Goal: Task Accomplishment & Management: Use online tool/utility

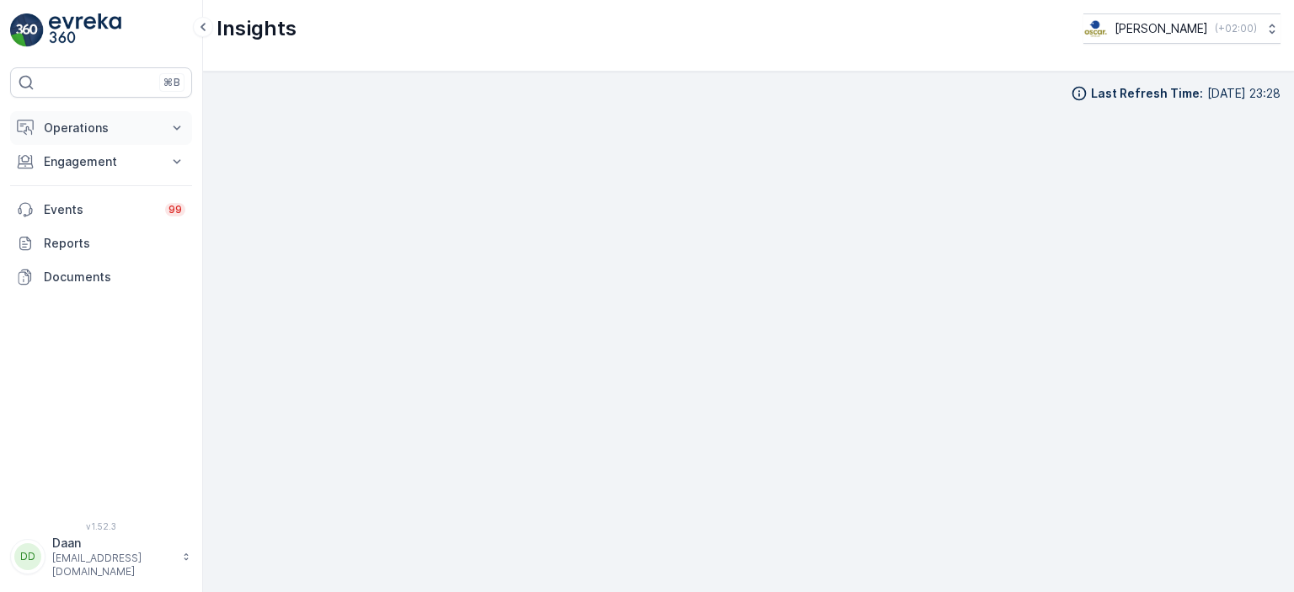
click at [114, 126] on p "Operations" at bounding box center [101, 128] width 115 height 17
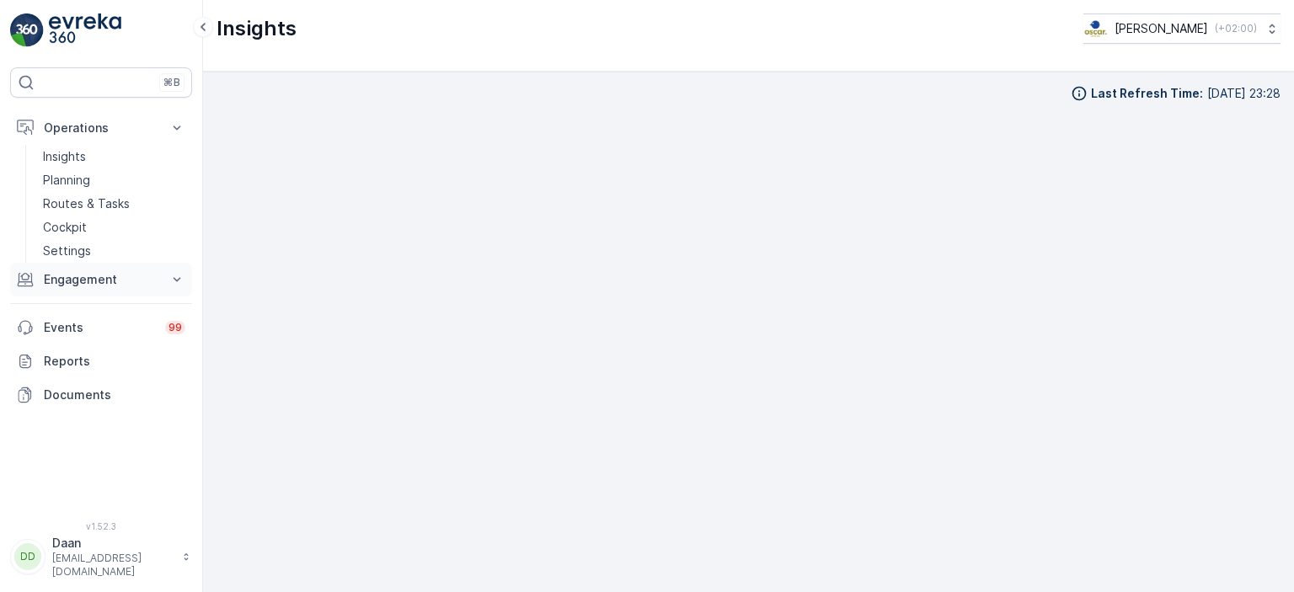
click at [87, 285] on p "Engagement" at bounding box center [101, 279] width 115 height 17
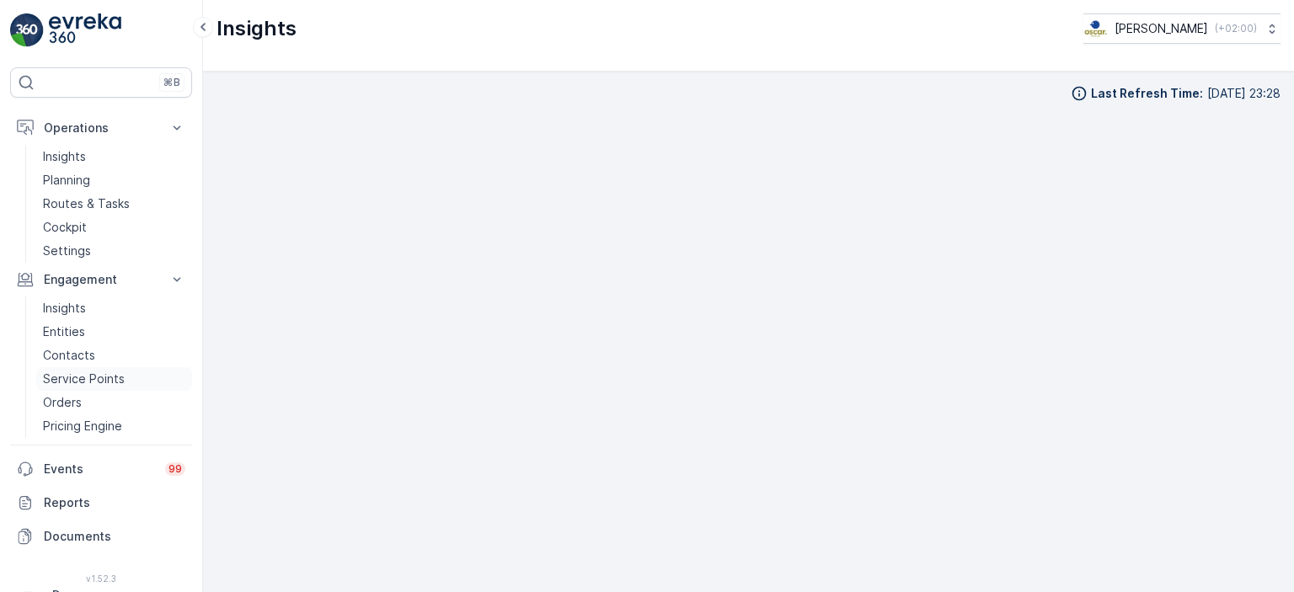
click at [94, 380] on p "Service Points" at bounding box center [84, 379] width 82 height 17
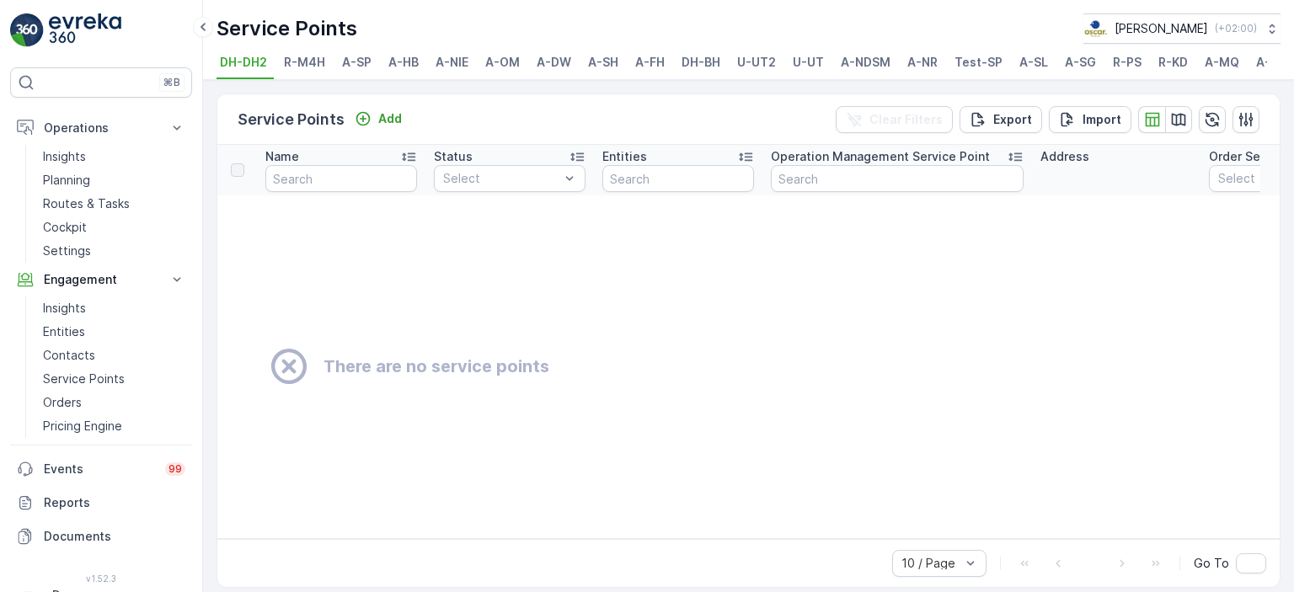
scroll to position [0, 71]
click at [1046, 65] on span "R-PS" at bounding box center [1056, 62] width 29 height 17
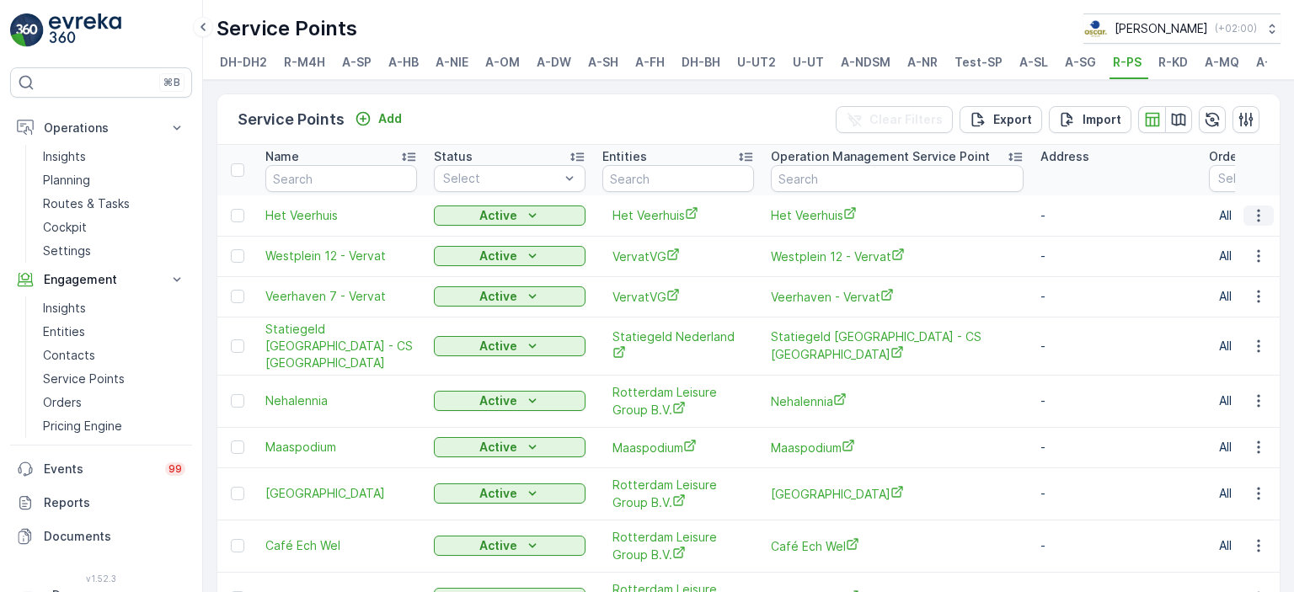
click at [1257, 222] on icon "button" at bounding box center [1258, 215] width 3 height 13
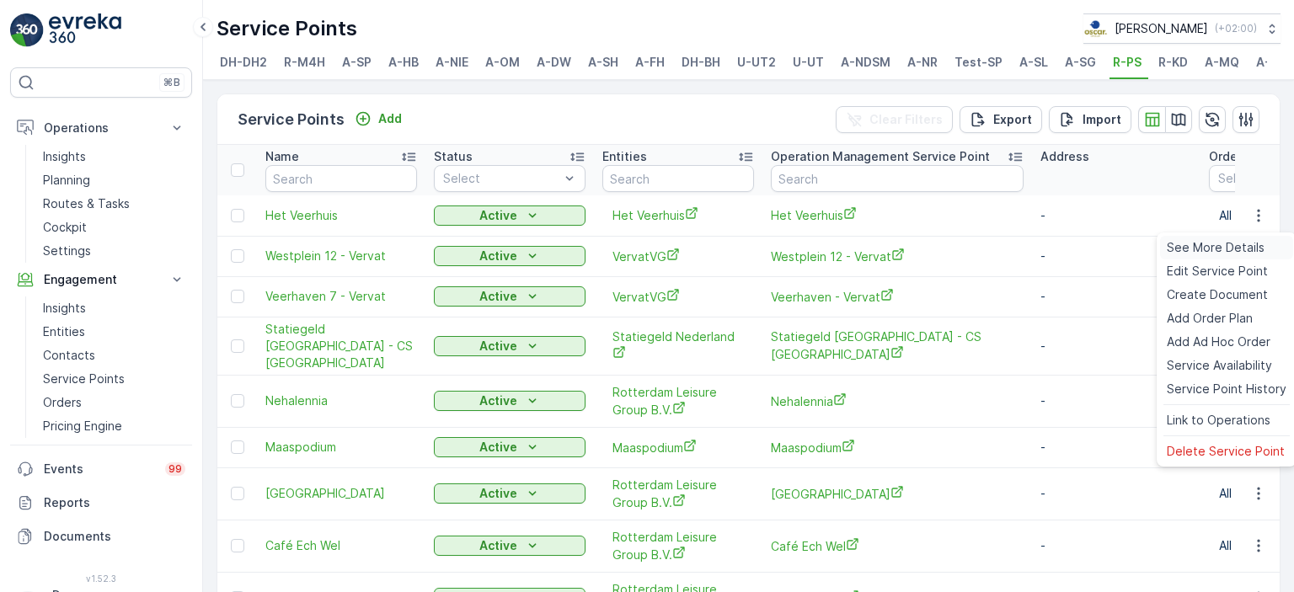
click at [1212, 252] on span "See More Details" at bounding box center [1216, 247] width 98 height 17
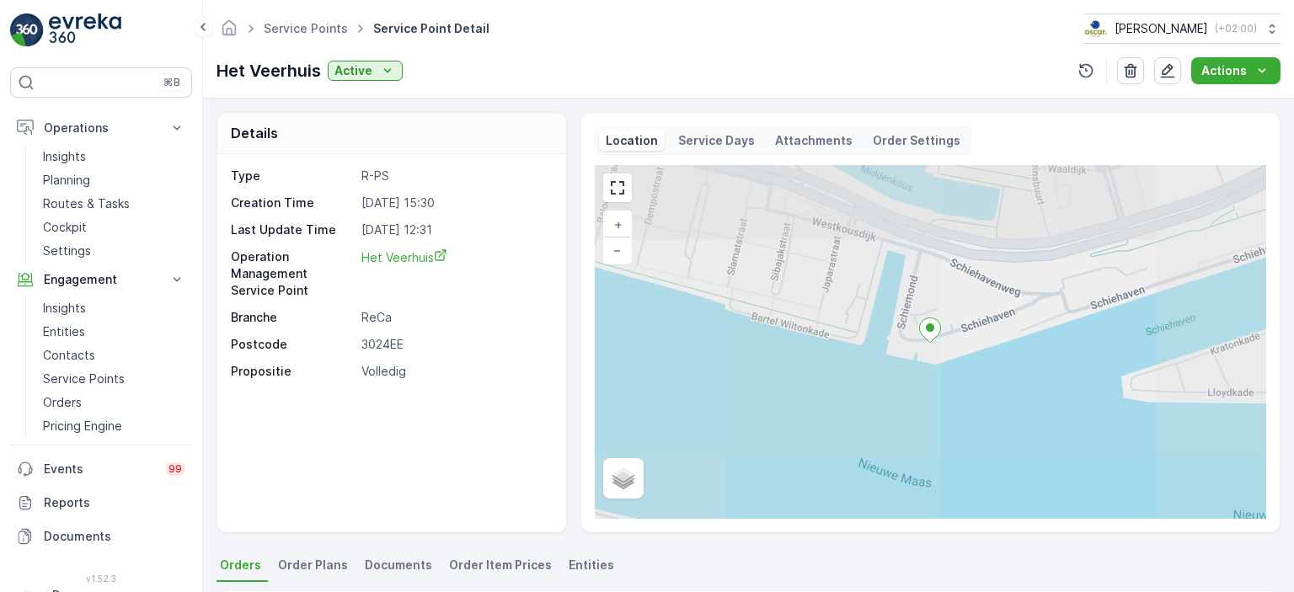
click at [800, 153] on div "Location Service Days Attachments Order Settings" at bounding box center [783, 140] width 377 height 29
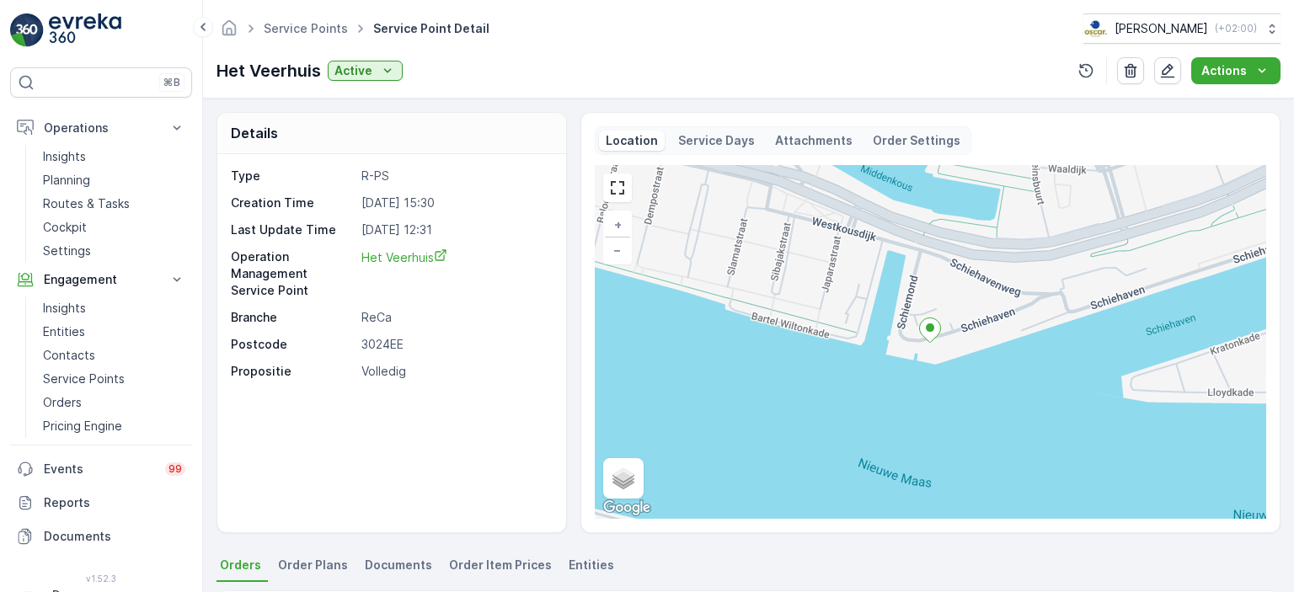
click at [800, 136] on p "Attachments" at bounding box center [814, 140] width 78 height 17
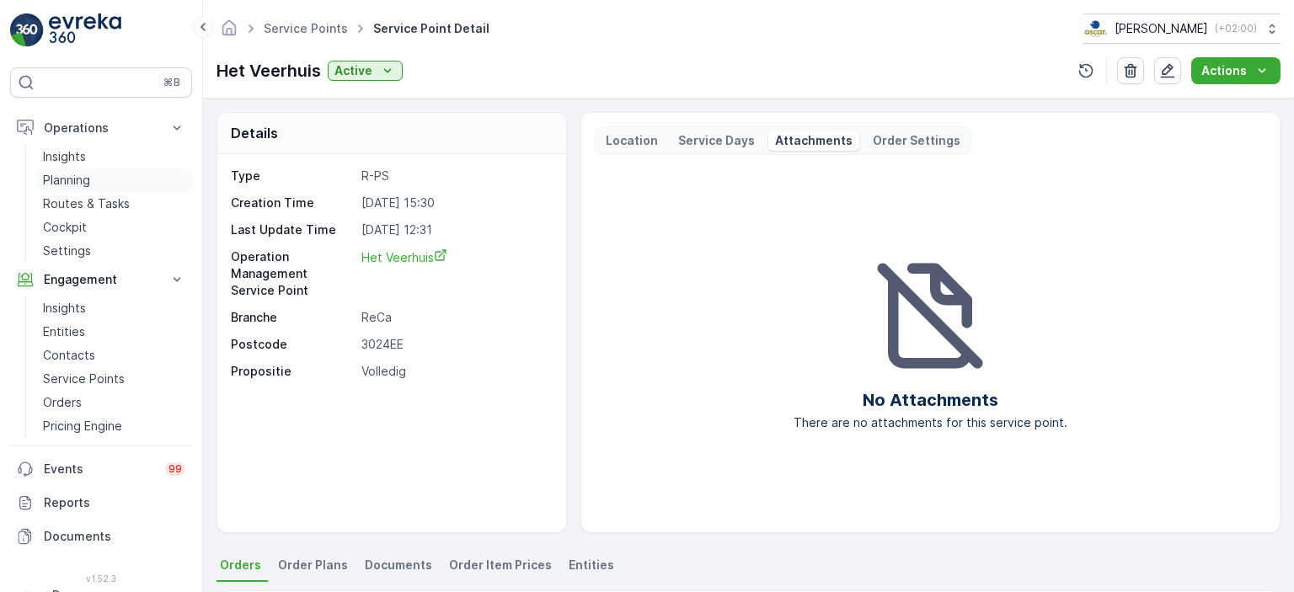
click at [75, 181] on p "Planning" at bounding box center [66, 180] width 47 height 17
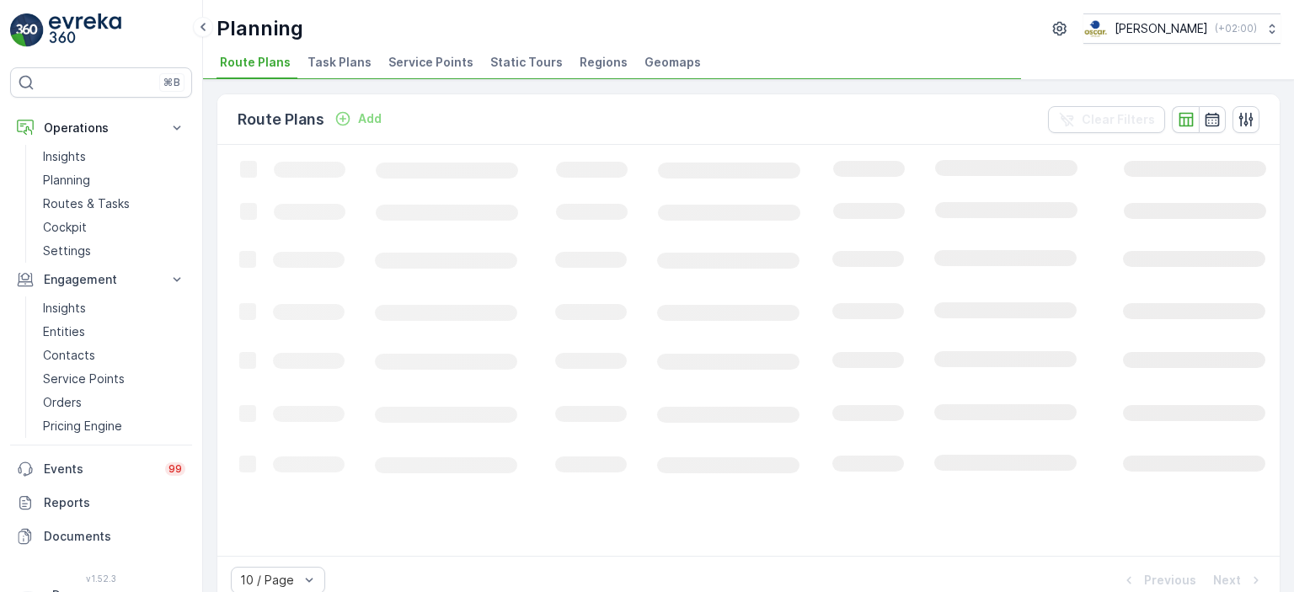
click at [450, 59] on span "Service Points" at bounding box center [431, 62] width 85 height 17
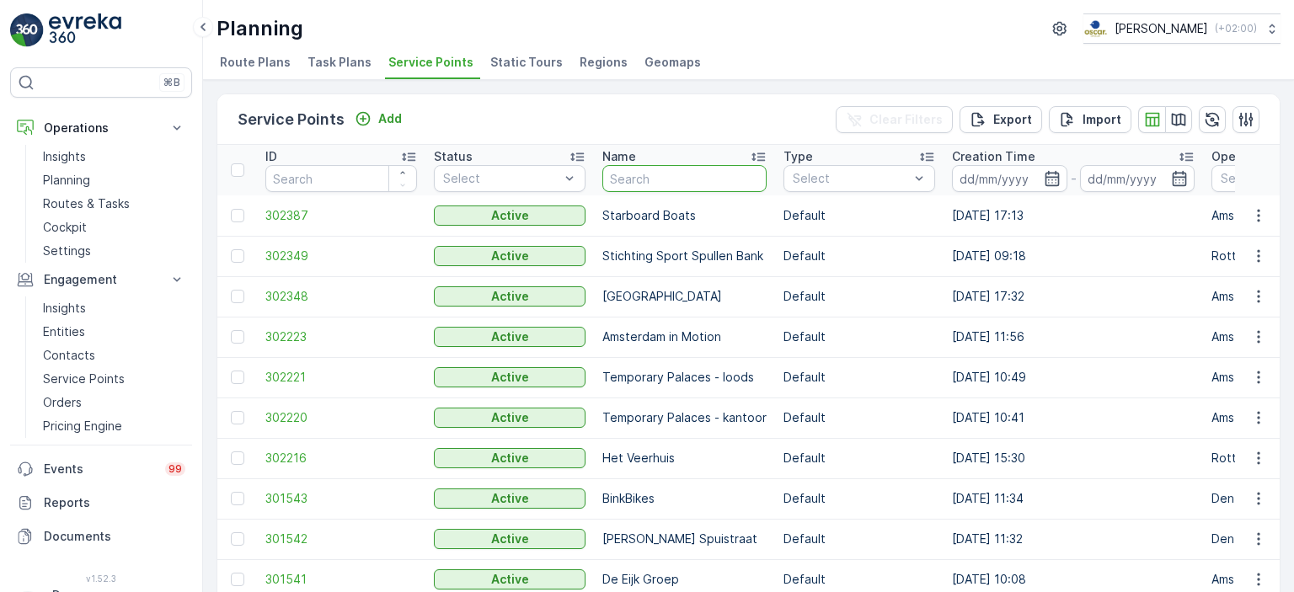
click at [629, 178] on input "text" at bounding box center [685, 178] width 164 height 27
click at [1257, 453] on icon "button" at bounding box center [1258, 459] width 3 height 13
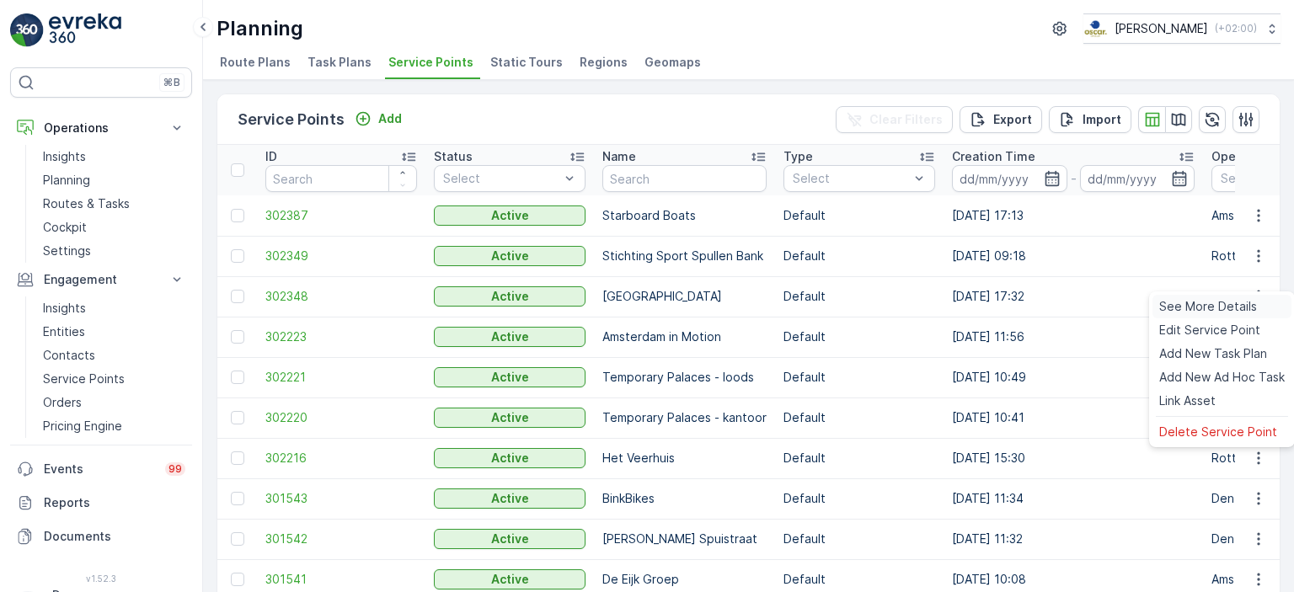
click at [1224, 307] on span "See More Details" at bounding box center [1209, 306] width 98 height 17
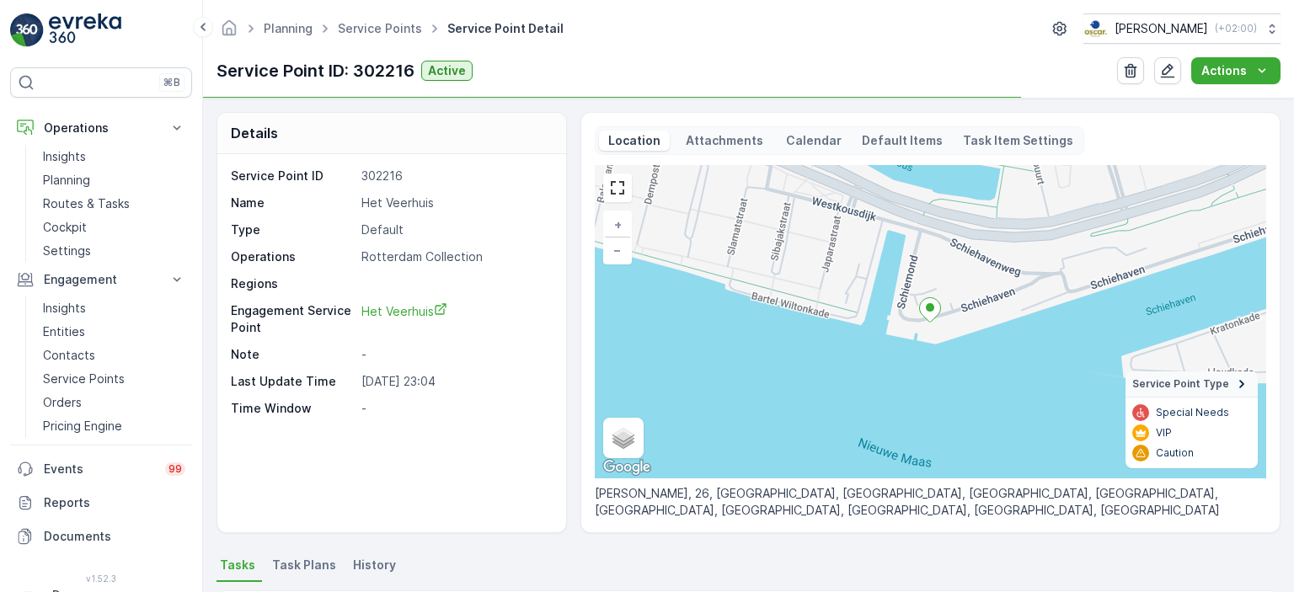
click at [701, 134] on p "Attachments" at bounding box center [724, 140] width 83 height 17
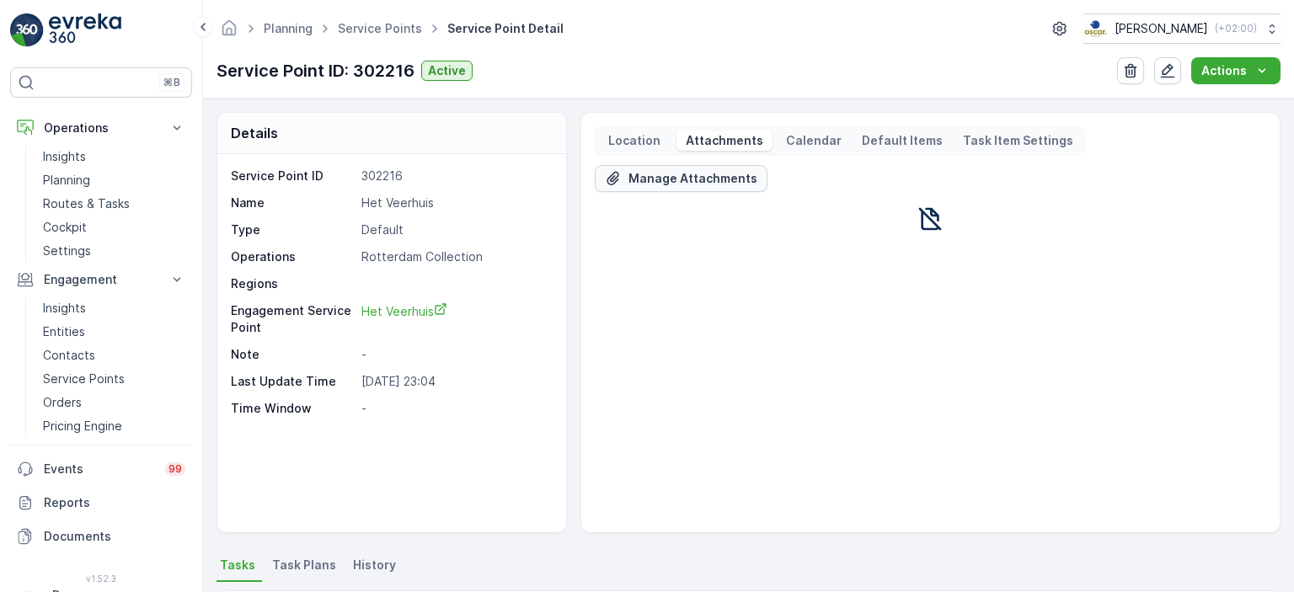
click at [699, 180] on p "Manage Attachments" at bounding box center [693, 178] width 129 height 17
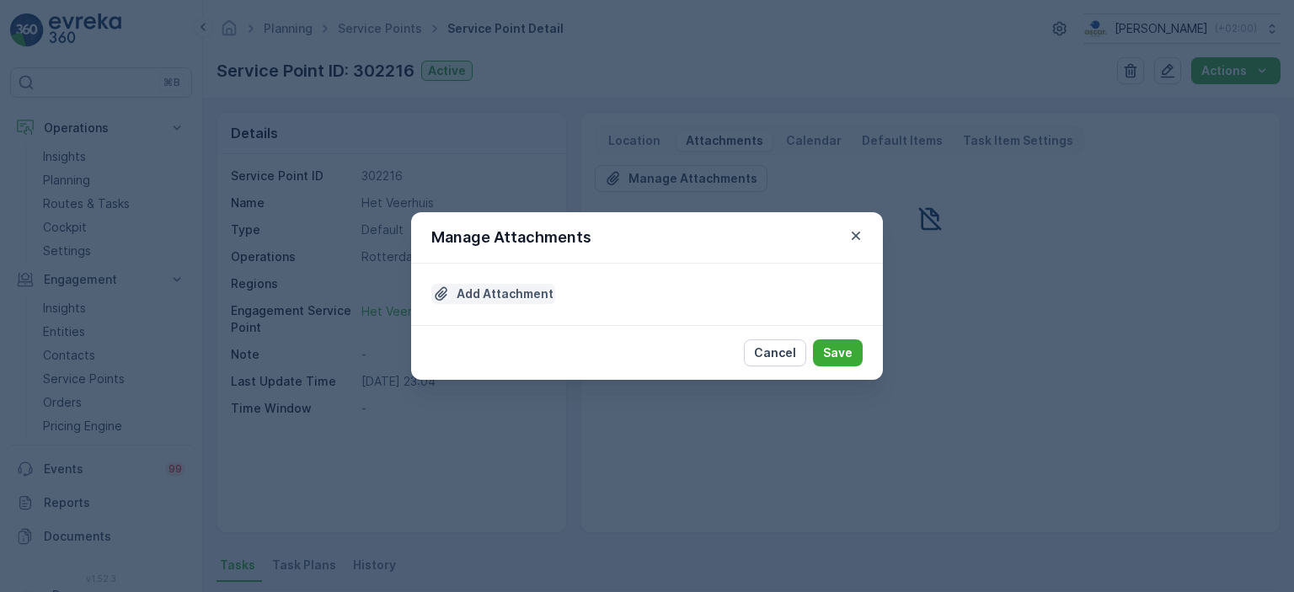
click at [494, 298] on p "Add Attachment" at bounding box center [505, 294] width 97 height 17
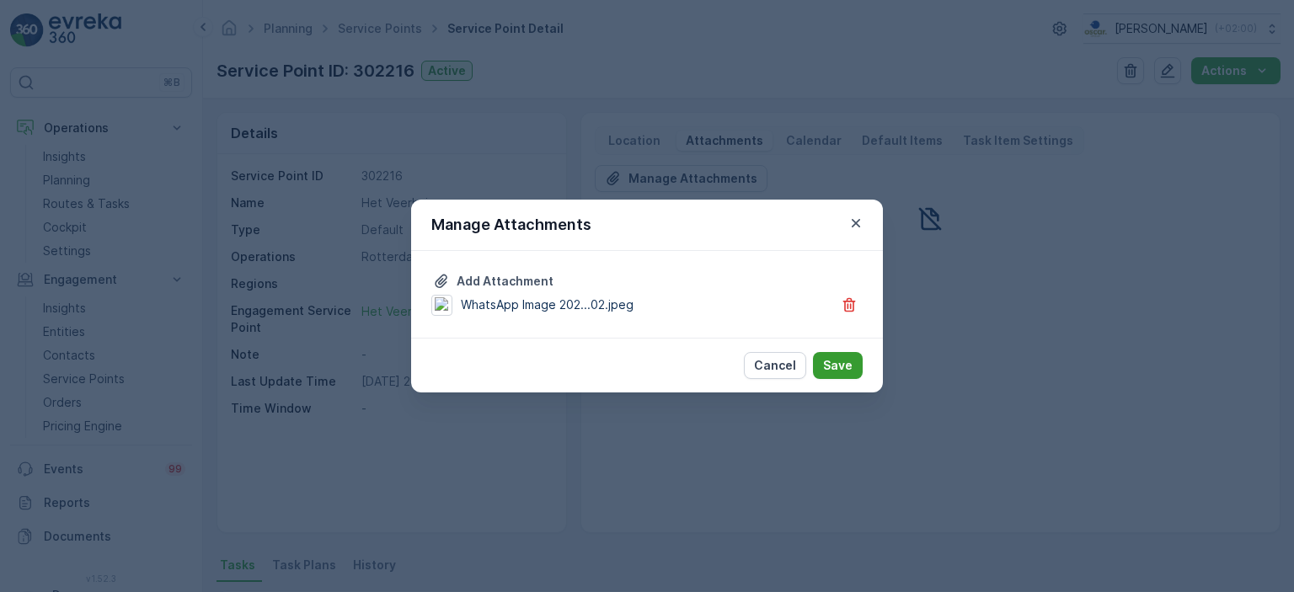
click at [849, 370] on p "Save" at bounding box center [837, 365] width 29 height 17
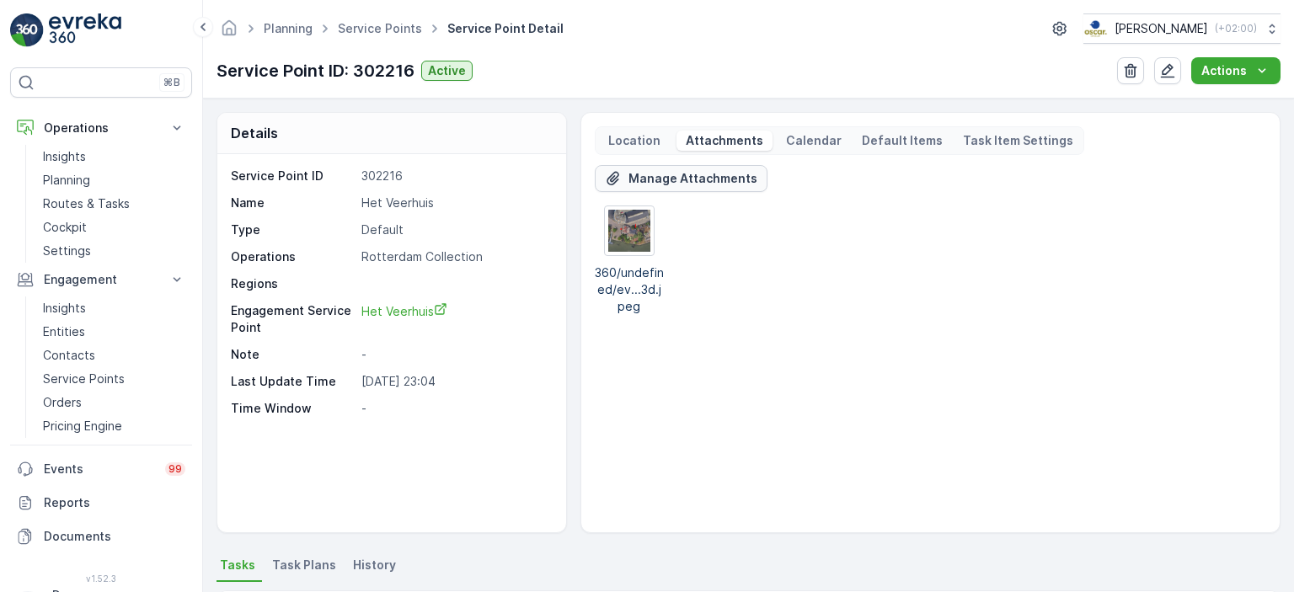
click at [685, 185] on p "Manage Attachments" at bounding box center [693, 178] width 129 height 17
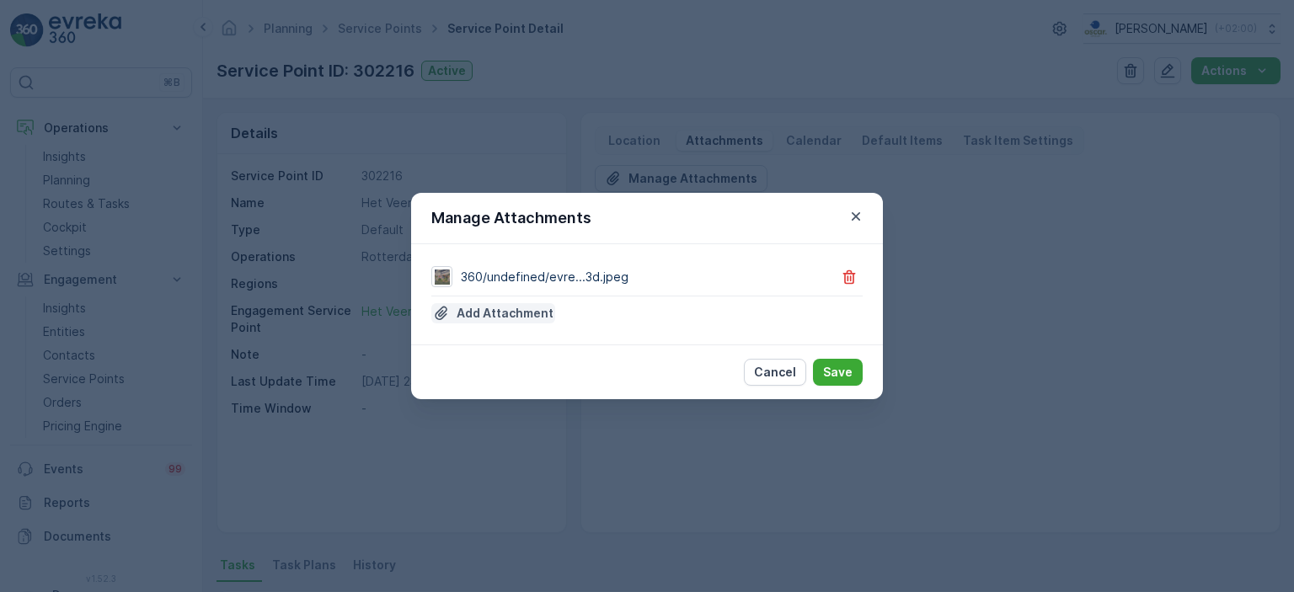
click at [516, 315] on p "Add Attachment" at bounding box center [505, 313] width 97 height 17
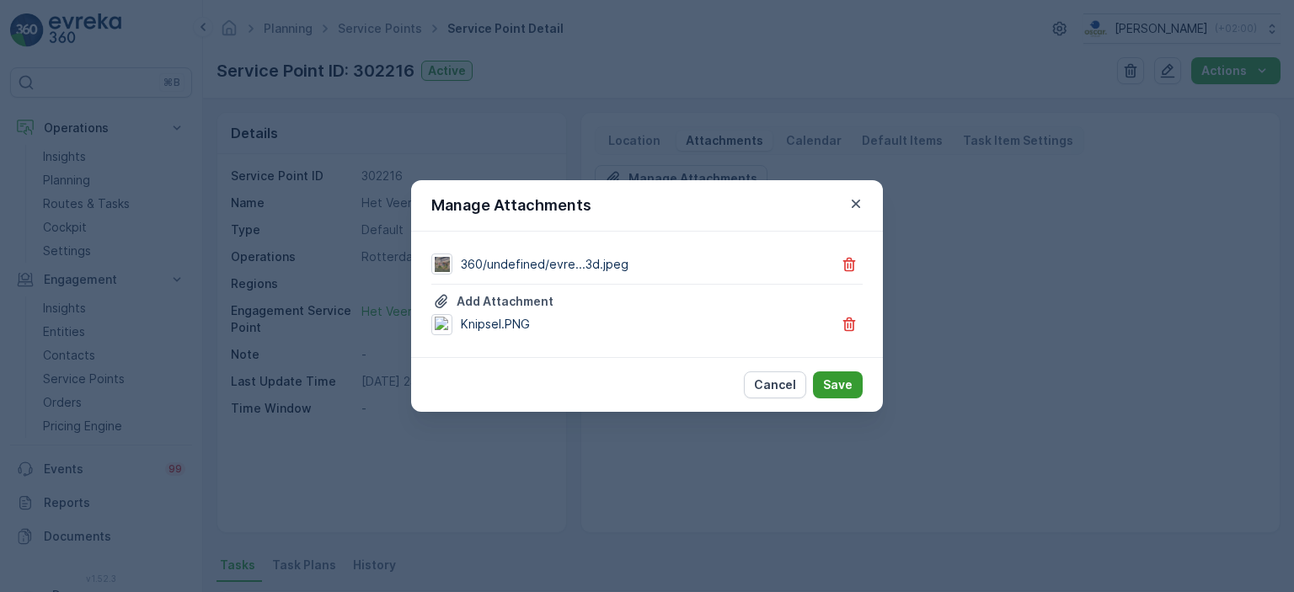
click at [844, 383] on p "Save" at bounding box center [837, 385] width 29 height 17
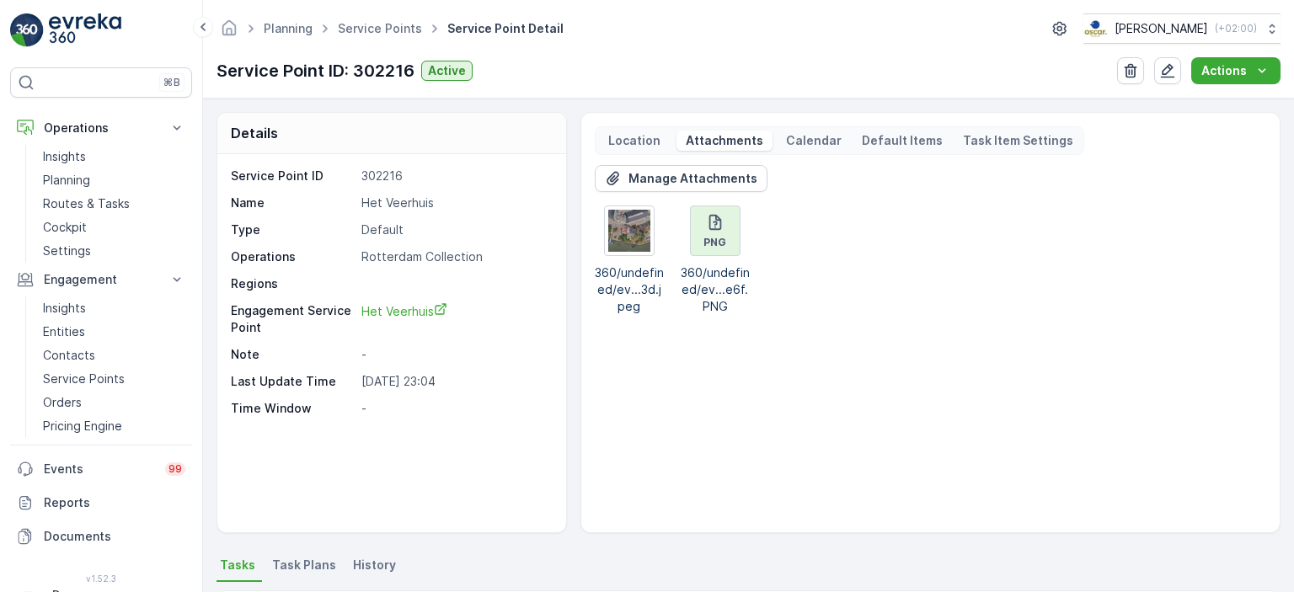
click at [710, 225] on icon at bounding box center [716, 221] width 13 height 15
click at [679, 397] on div "Manage Attachments 360/undefined/ev...3d.jpeg PNG 360/undefined/ev...e6f.PNG" at bounding box center [931, 342] width 672 height 354
click at [374, 24] on link "Service Points" at bounding box center [380, 28] width 84 height 14
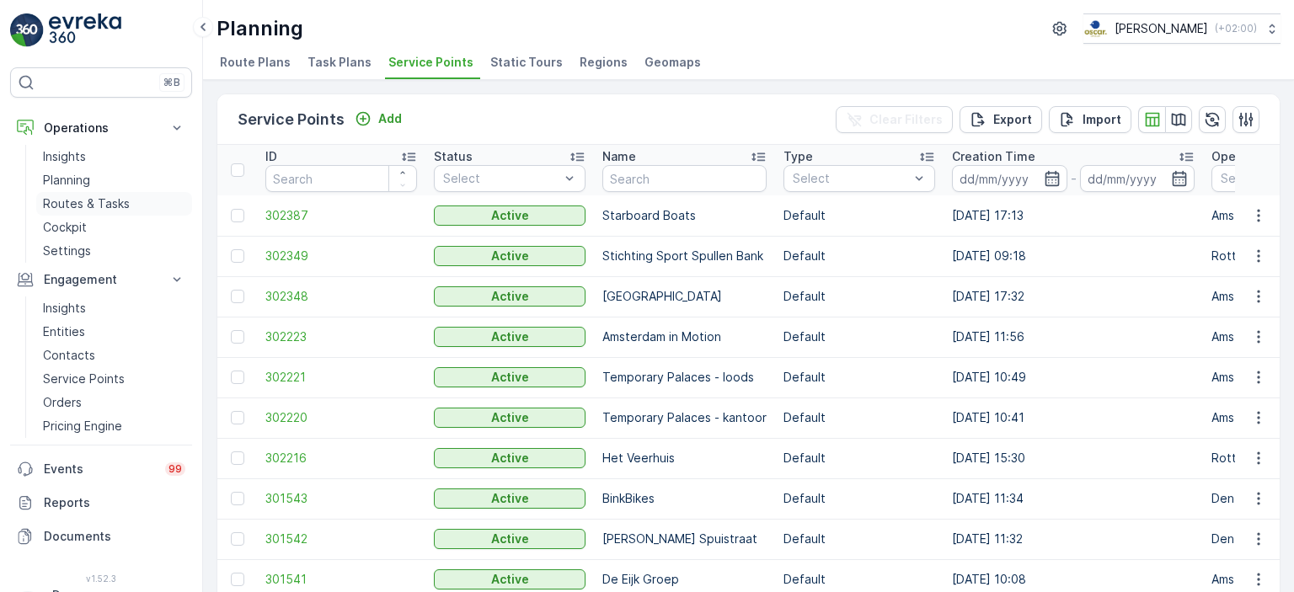
click at [104, 205] on p "Routes & Tasks" at bounding box center [86, 204] width 87 height 17
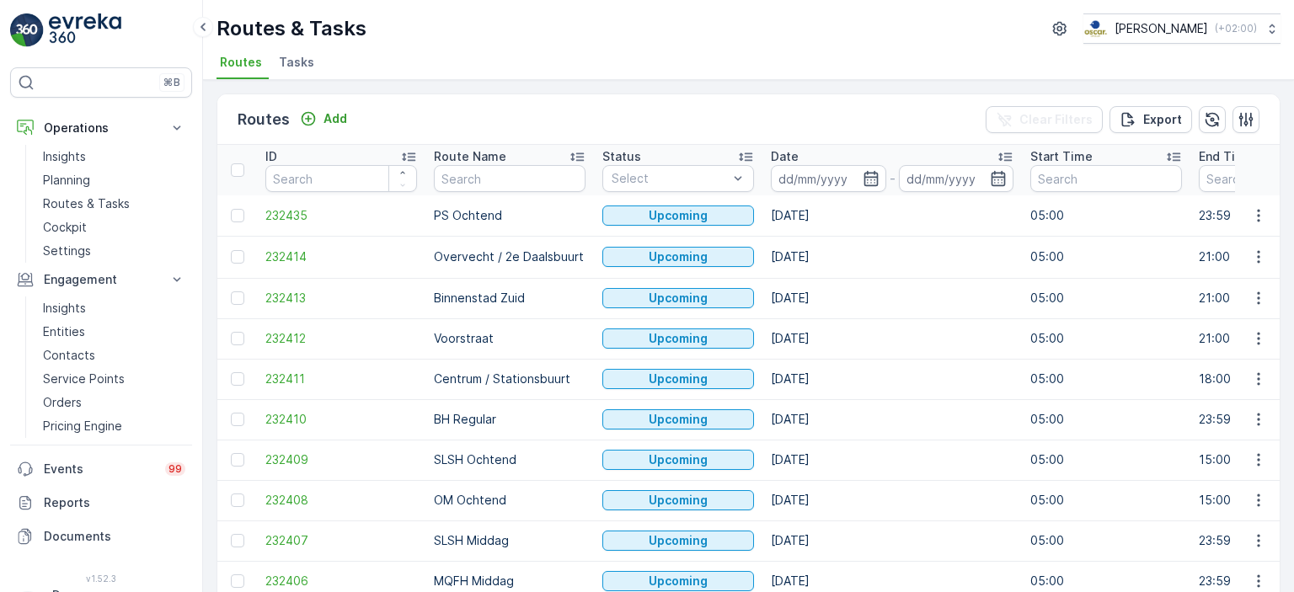
click at [294, 64] on span "Tasks" at bounding box center [296, 62] width 35 height 17
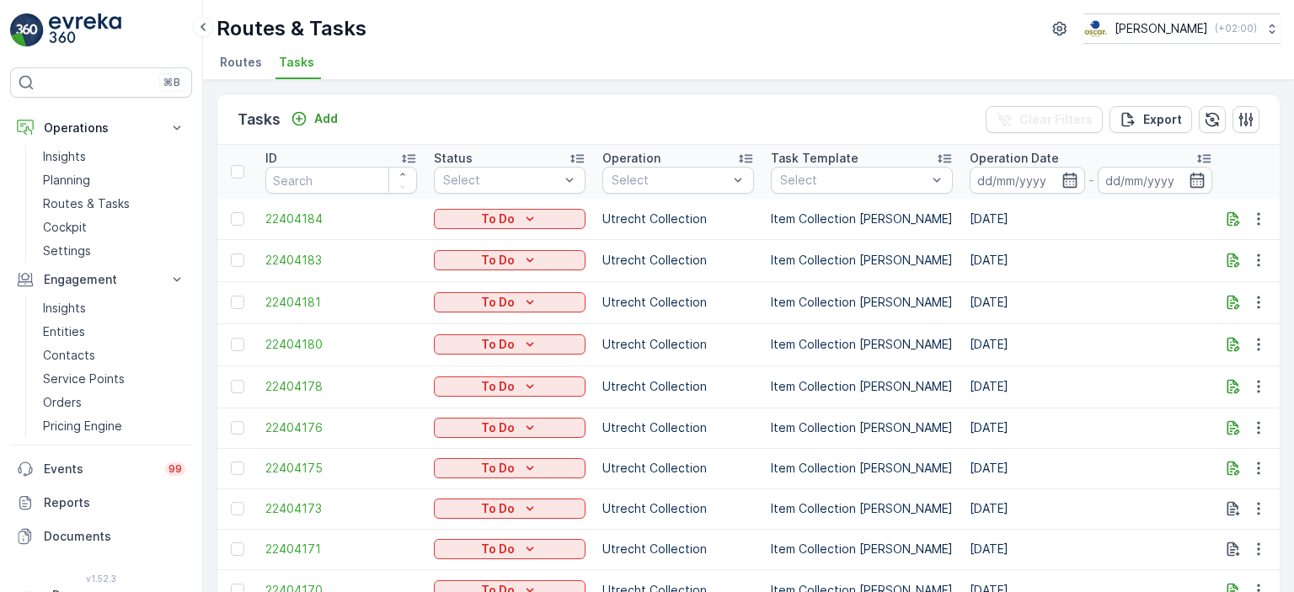
click at [234, 83] on div "Tasks Add Clear Filters Export ID Status Select Operation Select Task Template …" at bounding box center [748, 336] width 1091 height 512
click at [234, 70] on li "Routes" at bounding box center [243, 65] width 52 height 29
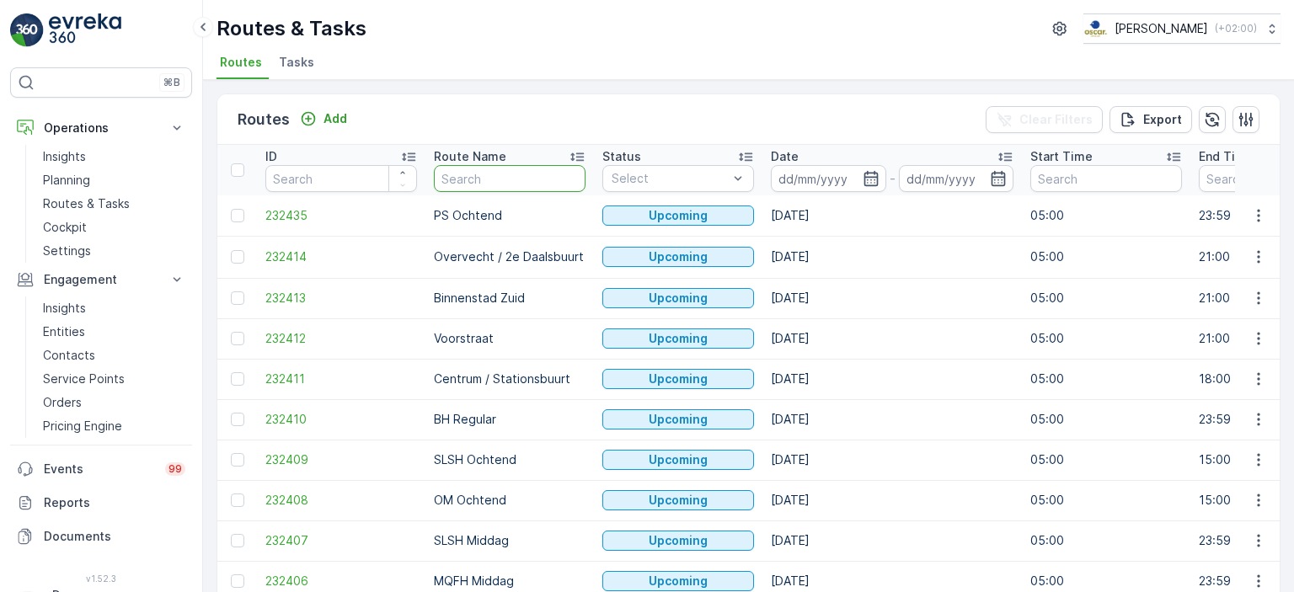
click at [493, 169] on input "text" at bounding box center [510, 178] width 152 height 27
type input "PS"
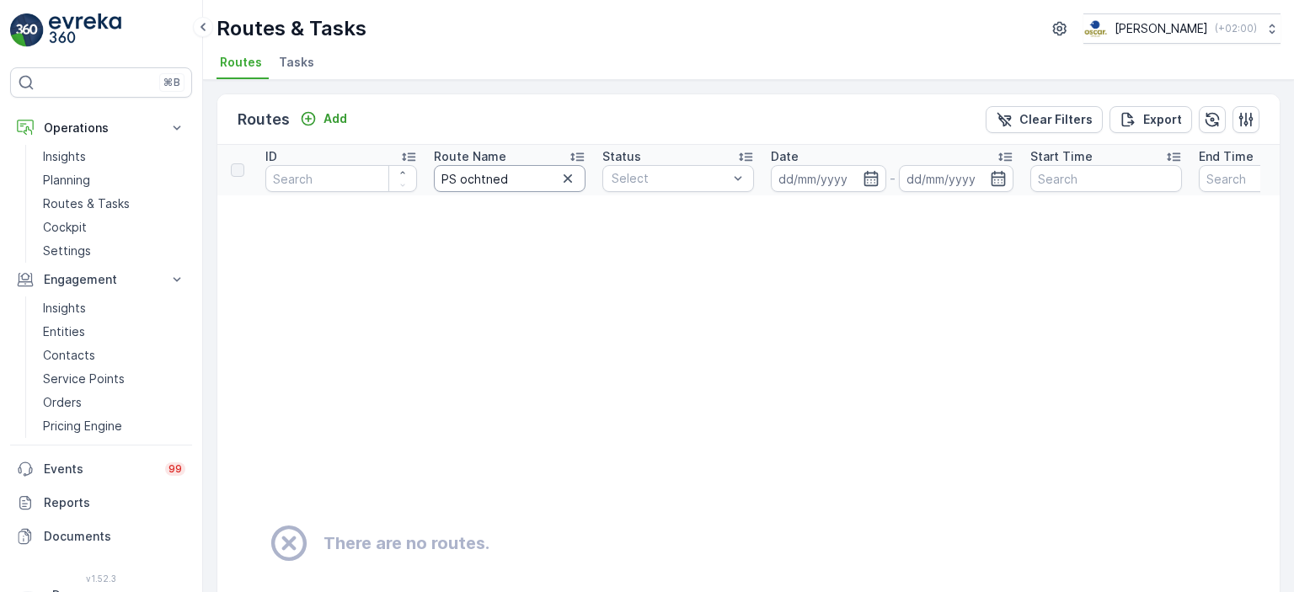
click at [504, 179] on input "PS ochtned" at bounding box center [510, 178] width 152 height 27
type input "PS ochtend"
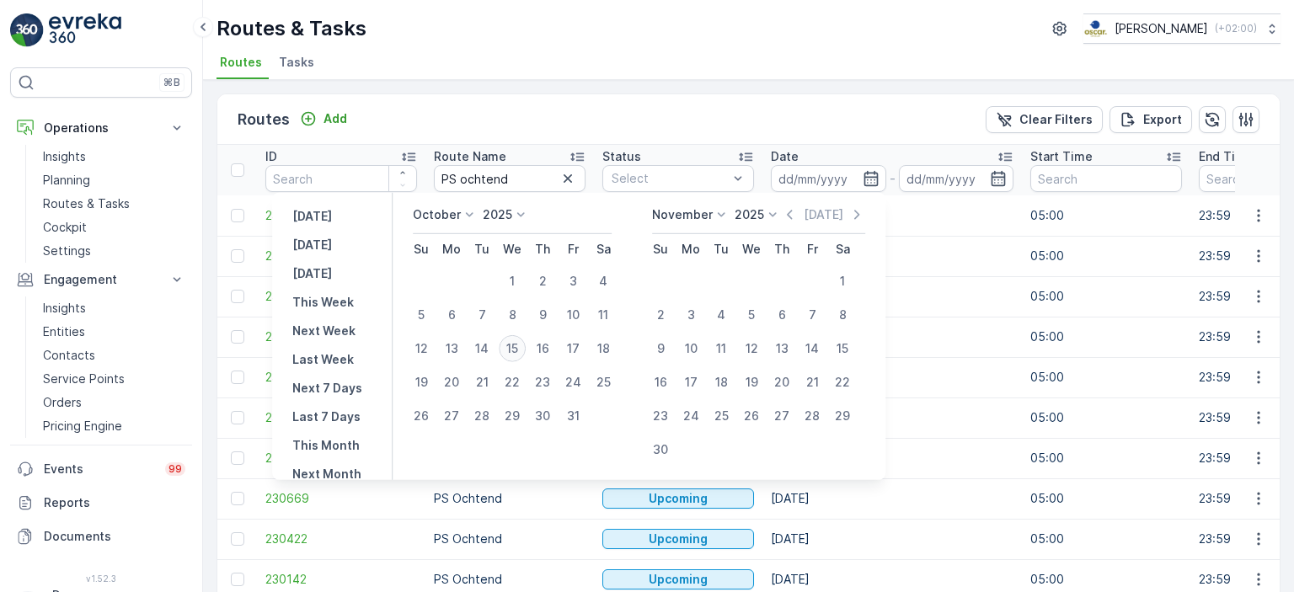
click at [512, 351] on div "15" at bounding box center [512, 348] width 27 height 27
type input "[DATE]"
click at [512, 351] on div "15" at bounding box center [512, 348] width 27 height 27
type input "[DATE]"
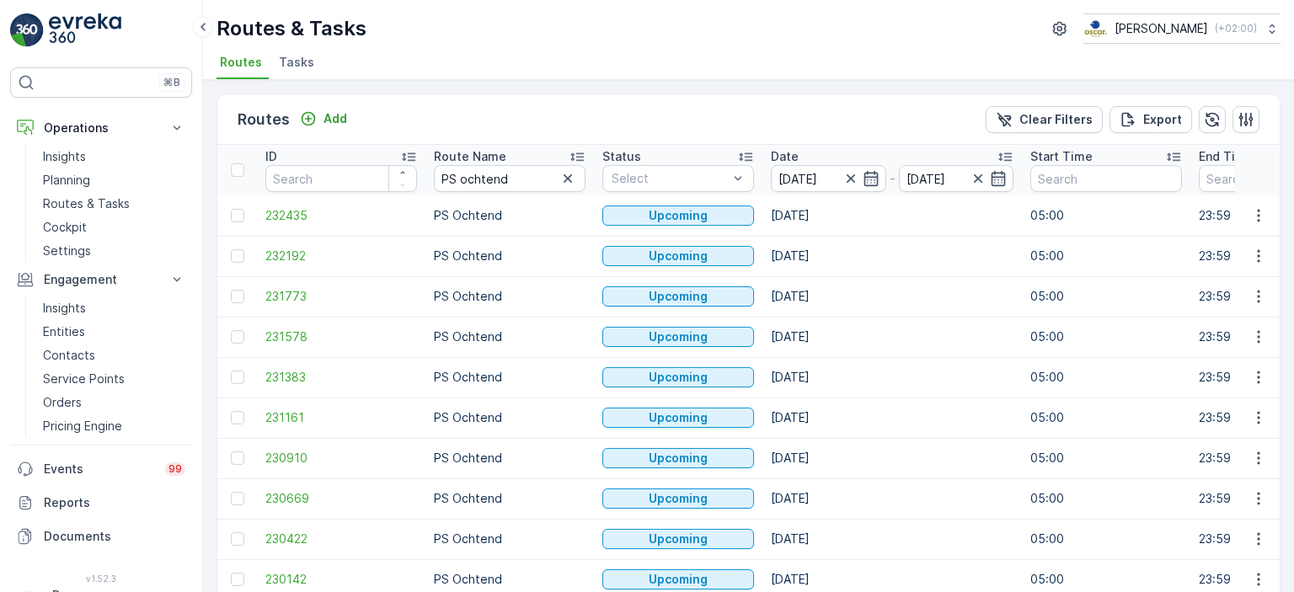
click at [658, 135] on div "Routes Add Clear Filters Export" at bounding box center [748, 119] width 1063 height 51
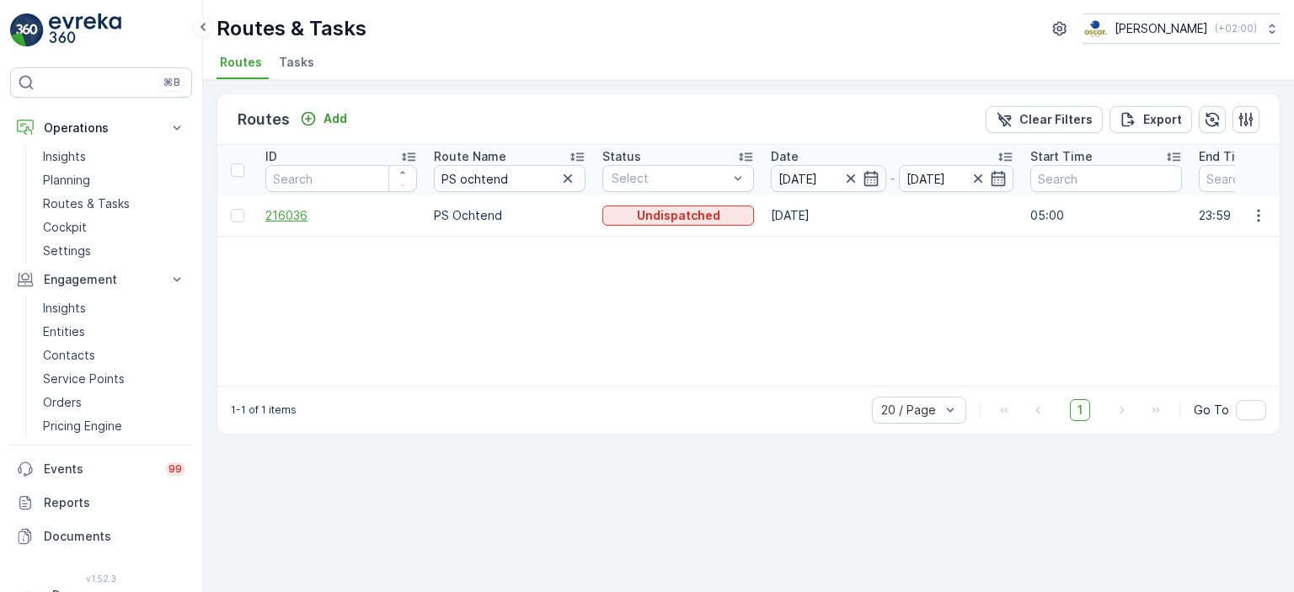
click at [283, 211] on span "216036" at bounding box center [341, 215] width 152 height 17
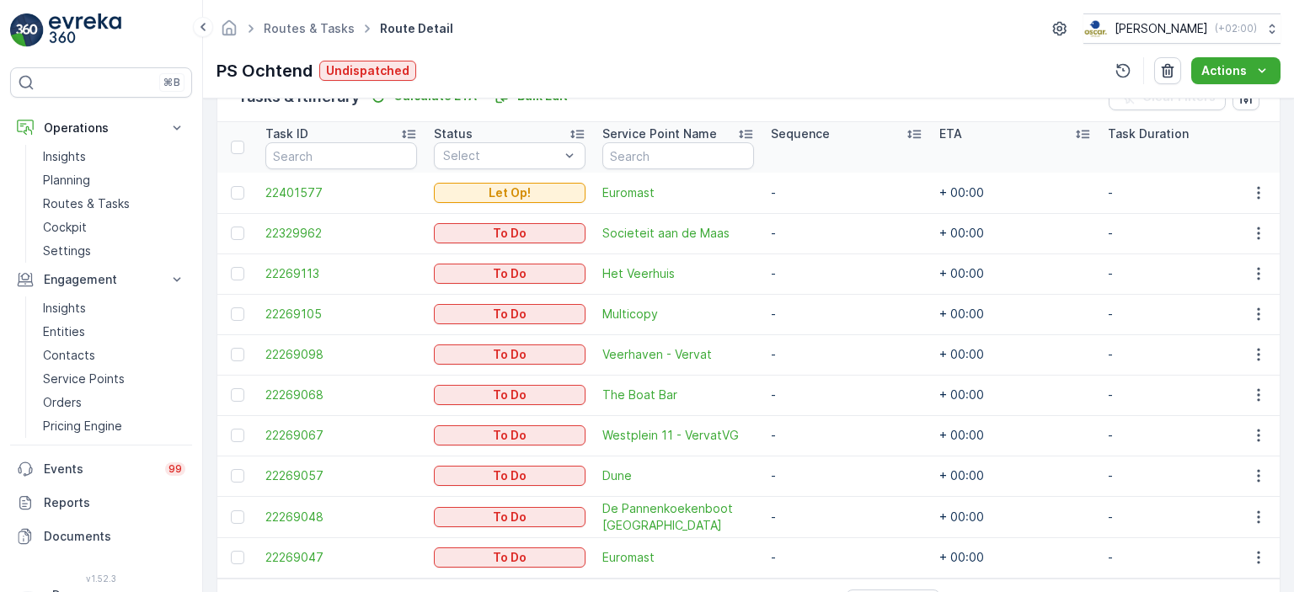
scroll to position [439, 0]
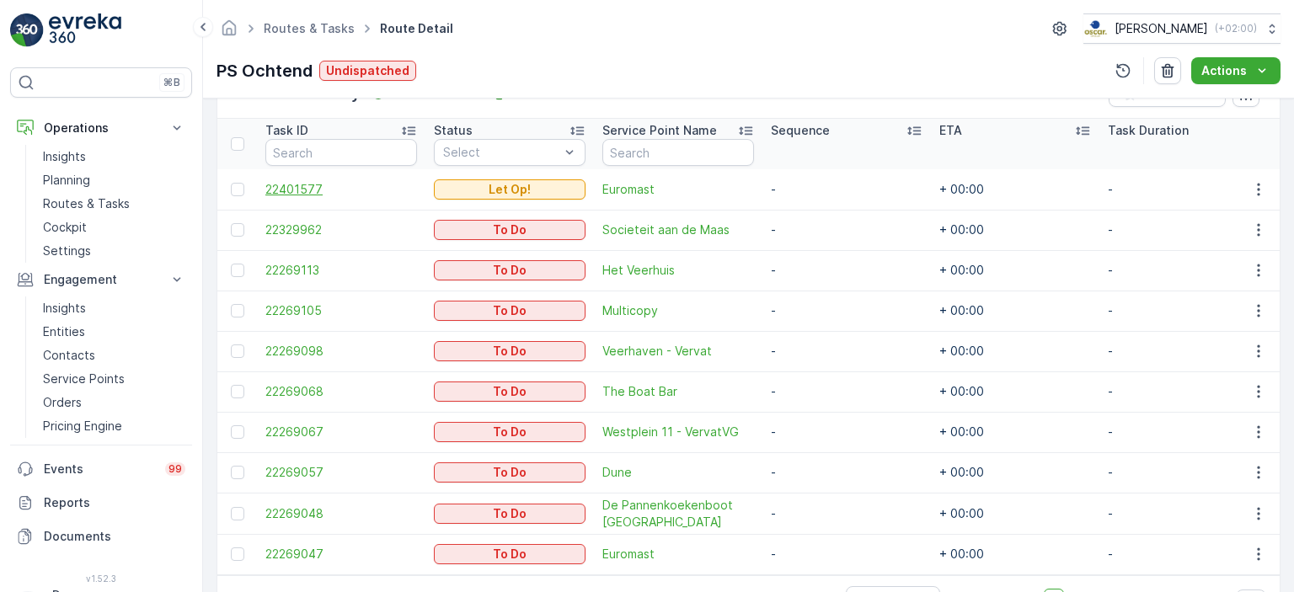
click at [304, 193] on span "22401577" at bounding box center [341, 189] width 152 height 17
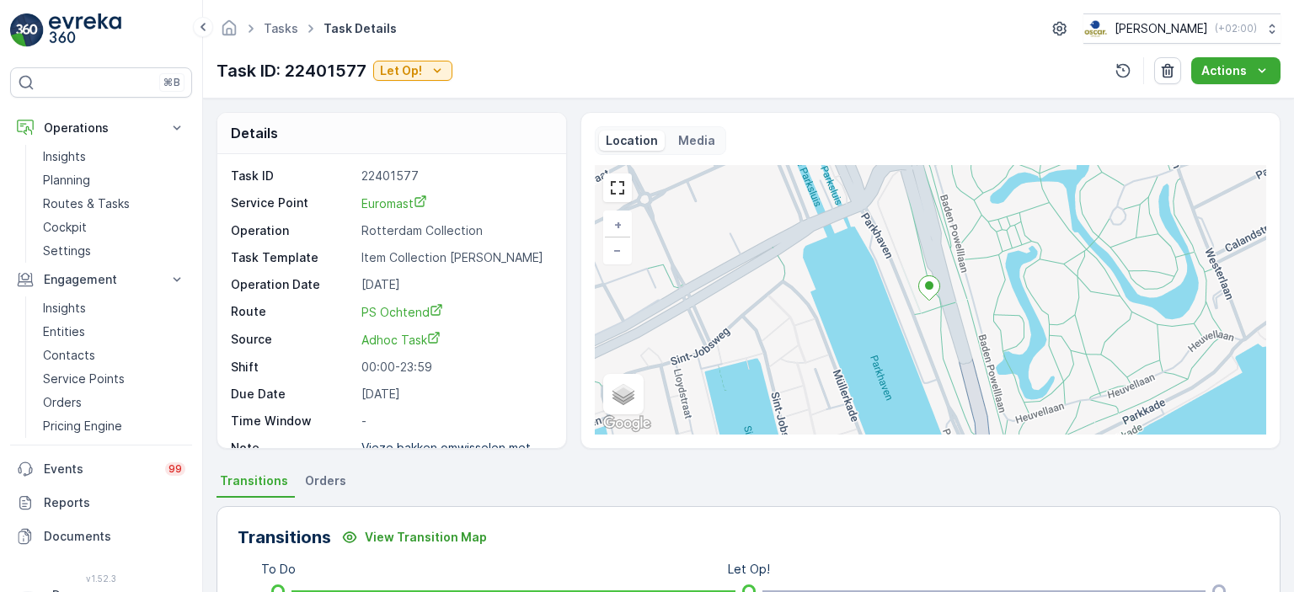
scroll to position [37, 0]
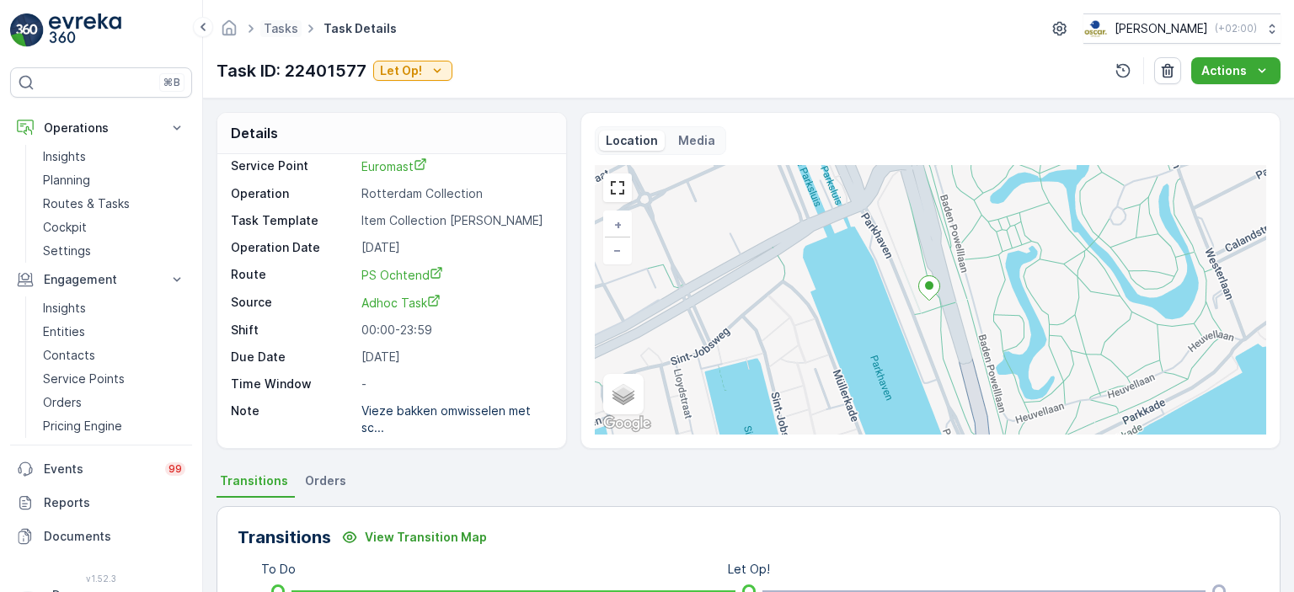
click at [285, 36] on span "Tasks" at bounding box center [280, 28] width 41 height 17
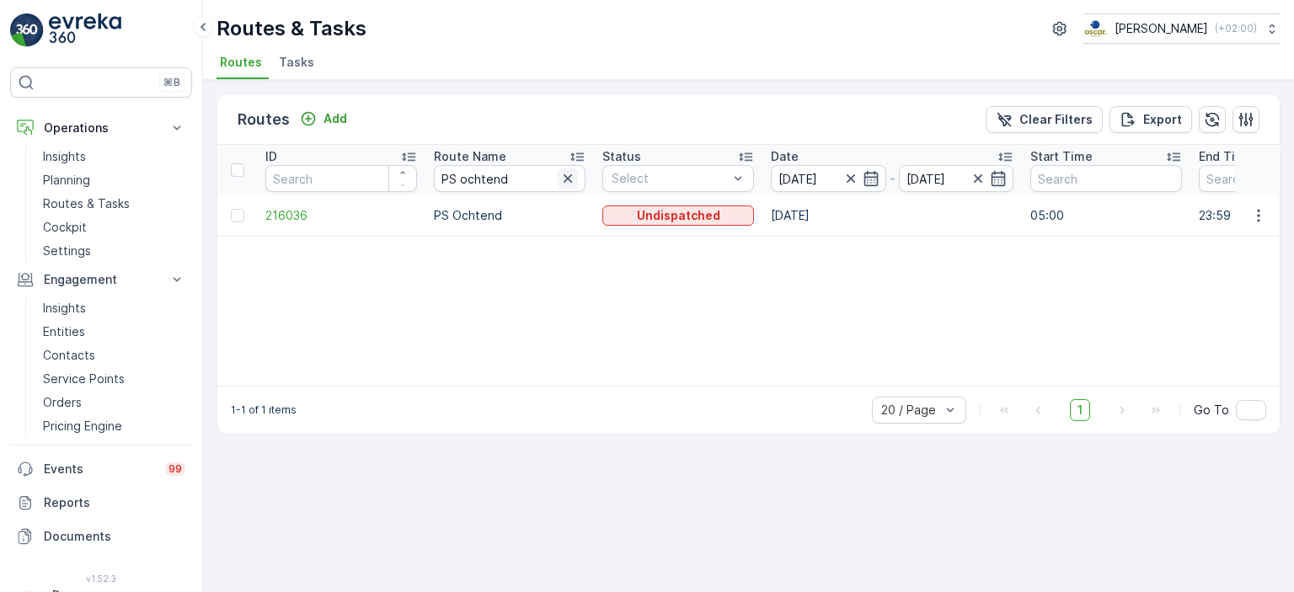
click at [575, 178] on icon "button" at bounding box center [568, 178] width 17 height 17
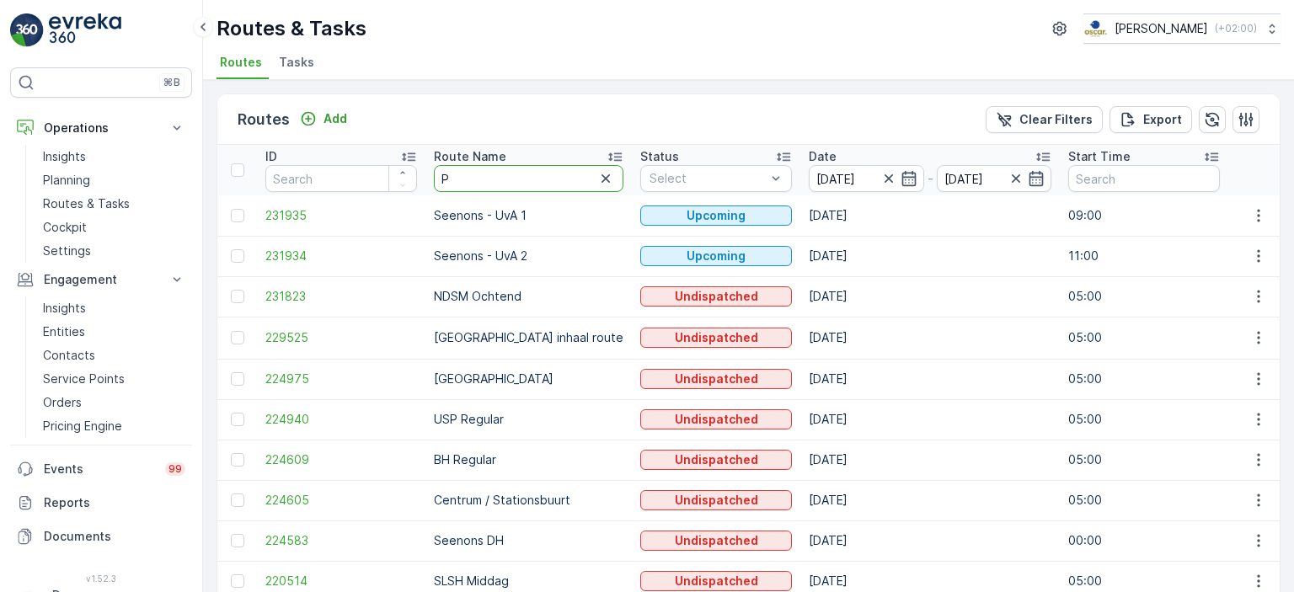
type input "PS"
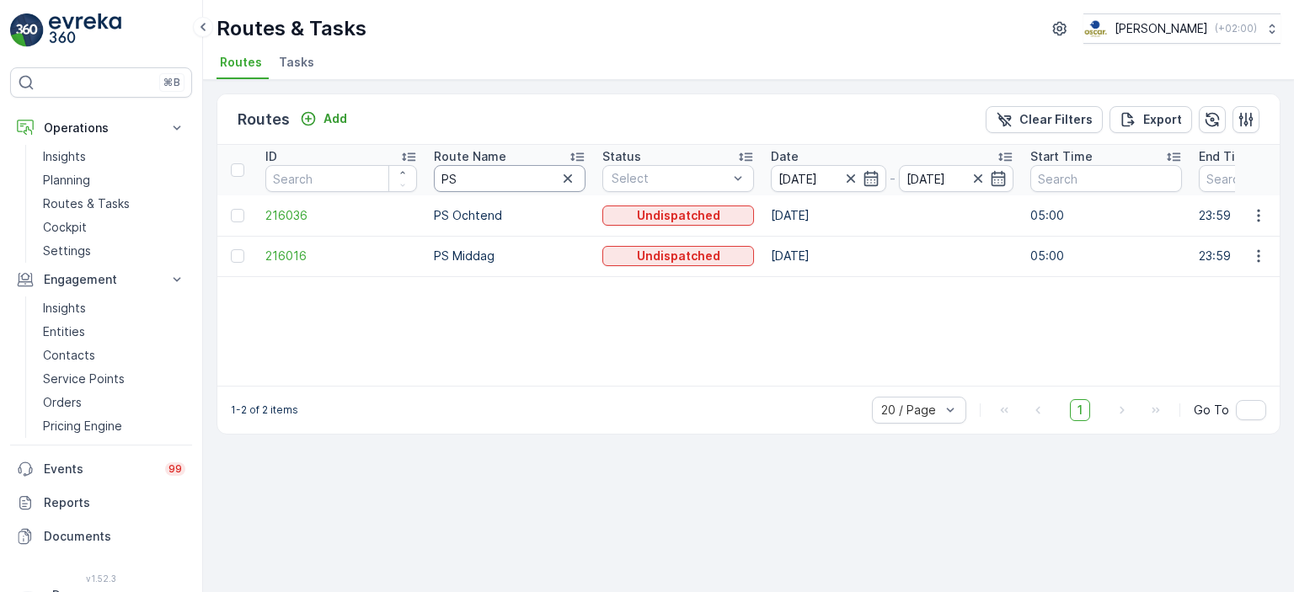
click at [550, 175] on input "PS" at bounding box center [510, 178] width 152 height 27
click at [568, 179] on icon "button" at bounding box center [568, 178] width 17 height 17
click at [530, 180] on input "text" at bounding box center [510, 178] width 152 height 27
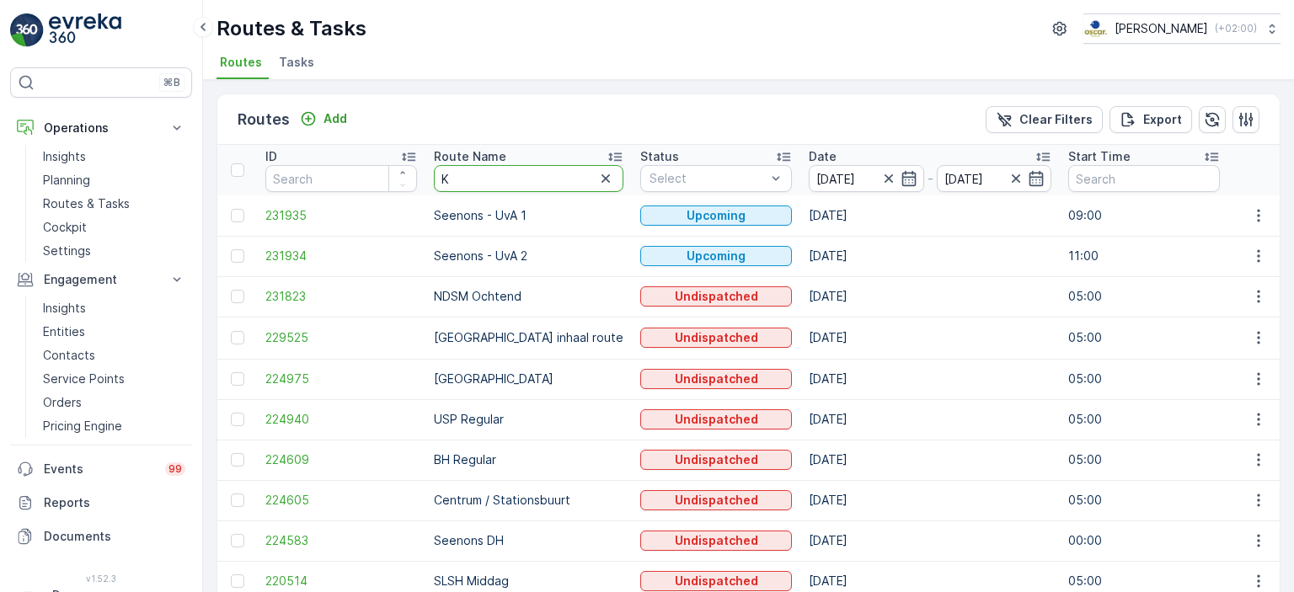
type input "KD"
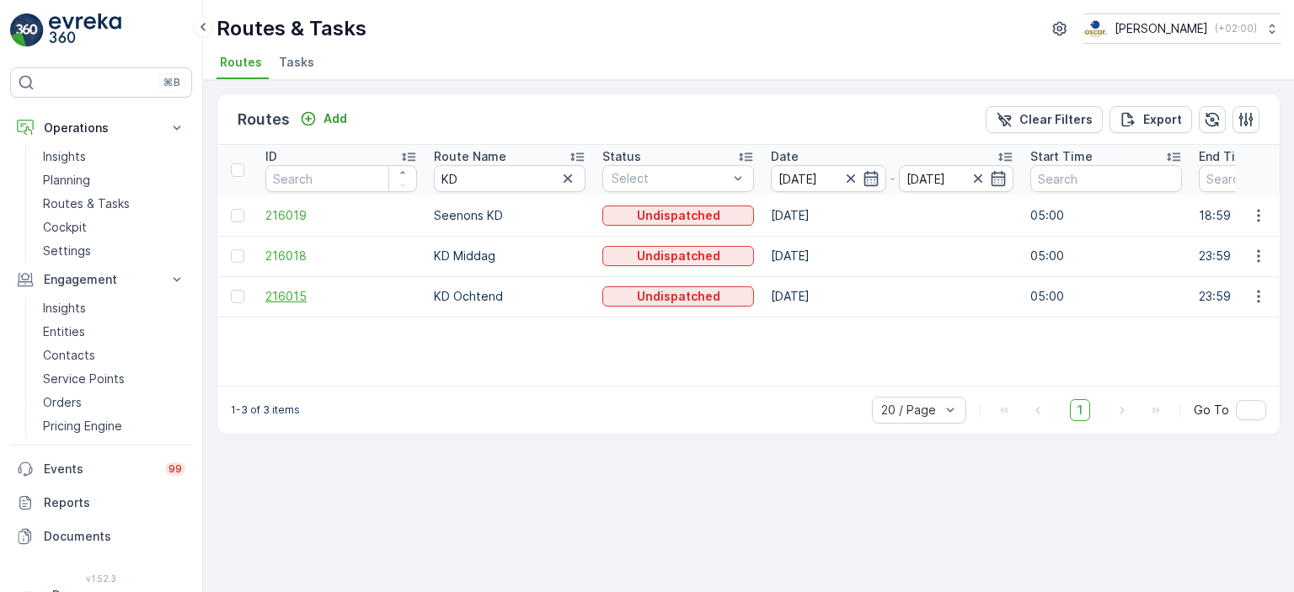
click at [290, 292] on span "216015" at bounding box center [341, 296] width 152 height 17
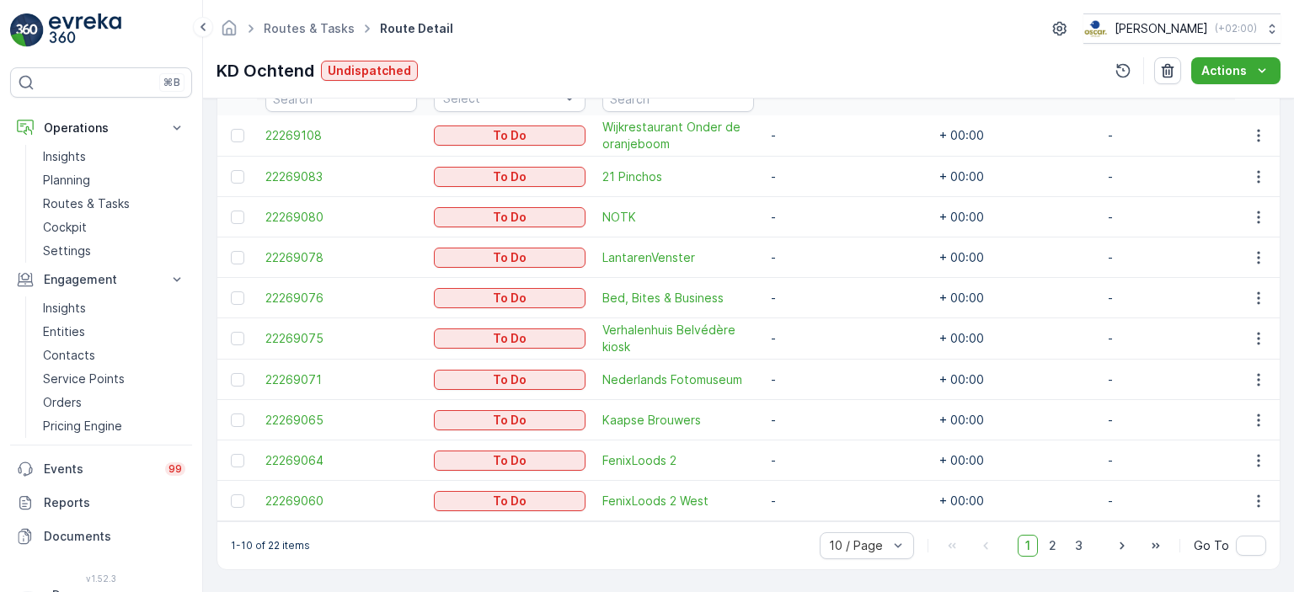
scroll to position [471, 0]
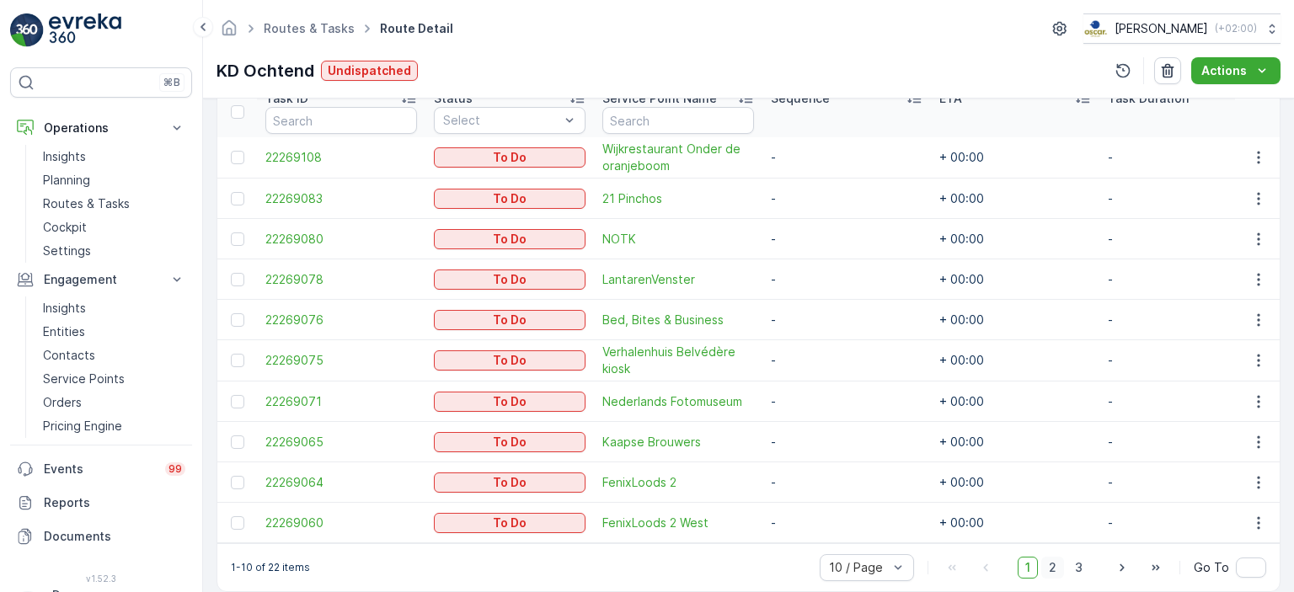
click at [1059, 573] on span "2" at bounding box center [1053, 568] width 23 height 22
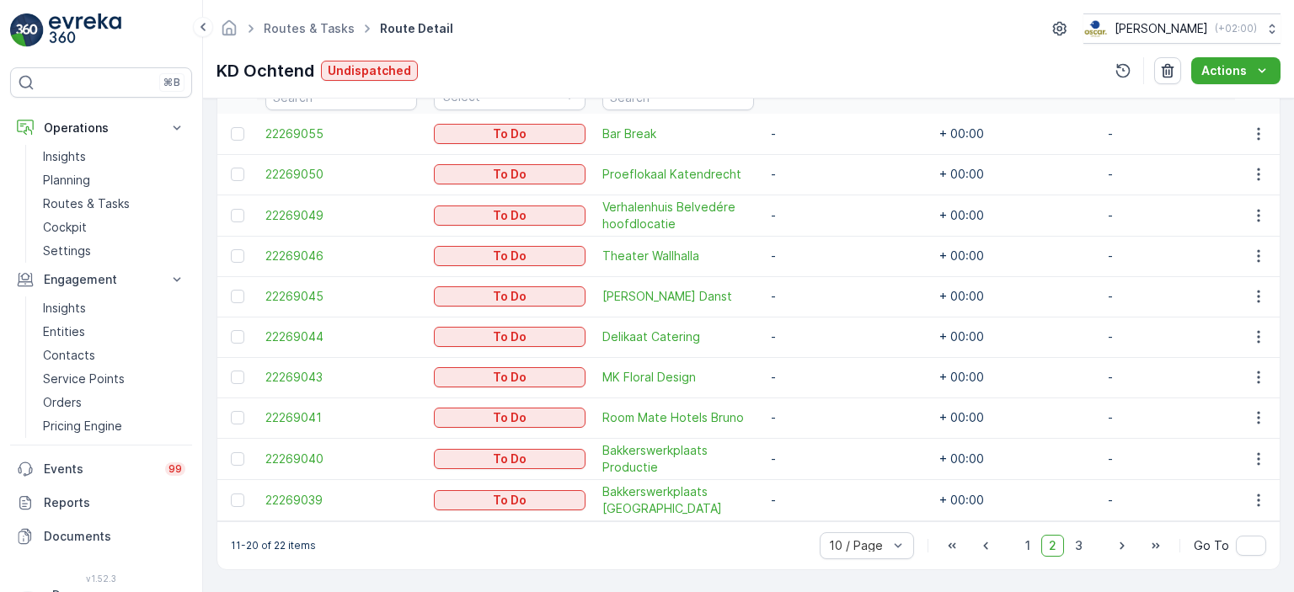
scroll to position [499, 0]
click at [1080, 555] on span "3" at bounding box center [1079, 546] width 23 height 22
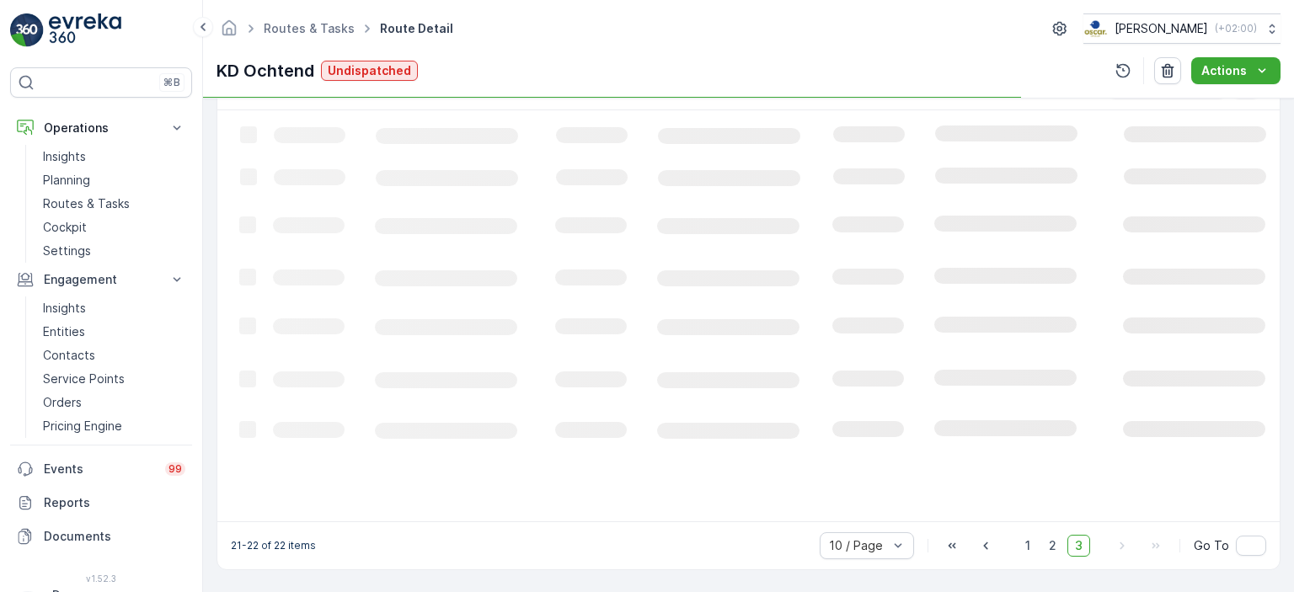
scroll to position [446, 0]
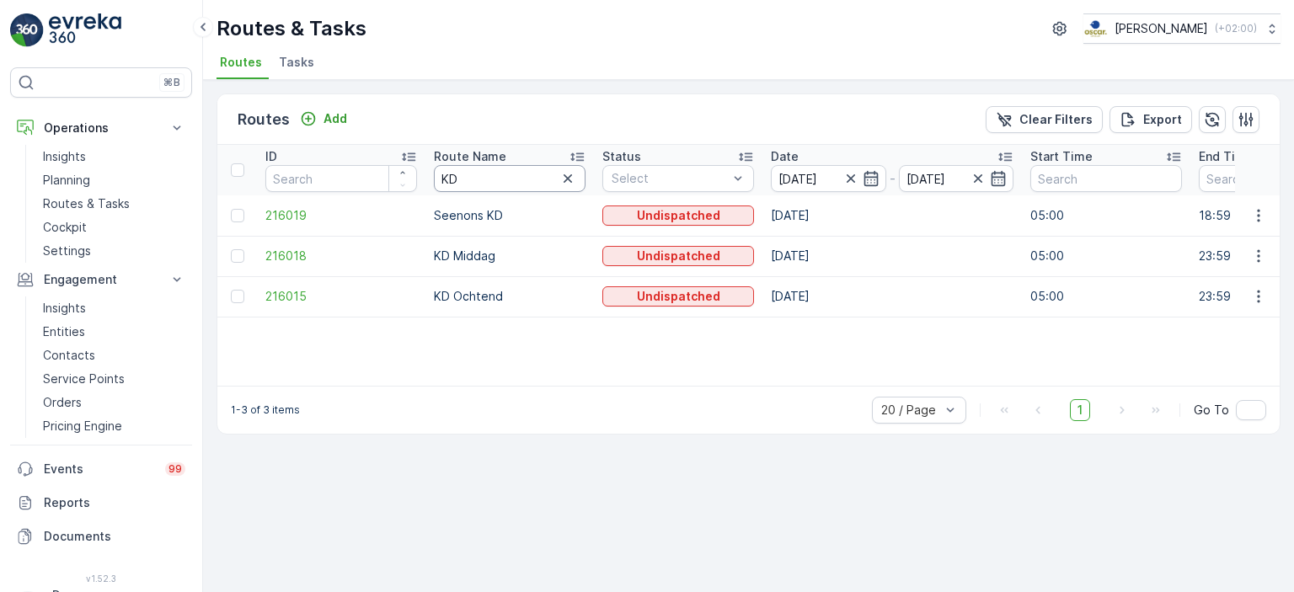
click at [580, 172] on input "KD" at bounding box center [510, 178] width 152 height 27
click at [565, 180] on icon "button" at bounding box center [568, 178] width 8 height 8
click at [297, 258] on span "216018" at bounding box center [341, 256] width 152 height 17
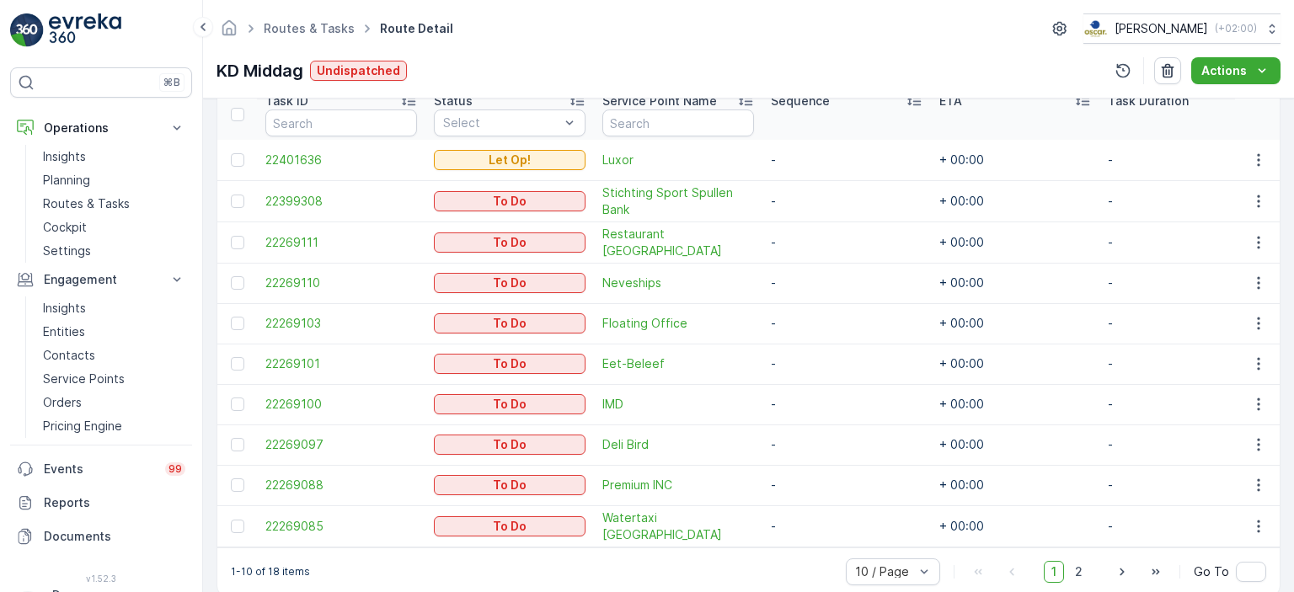
scroll to position [499, 0]
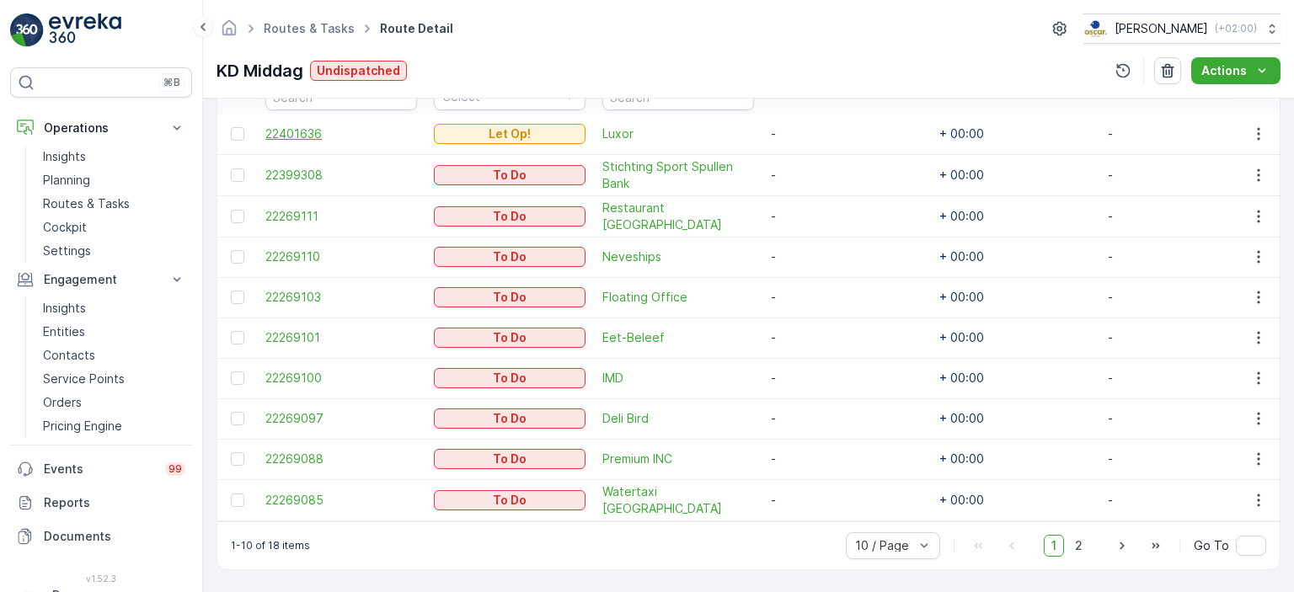
click at [282, 129] on span "22401636" at bounding box center [341, 134] width 152 height 17
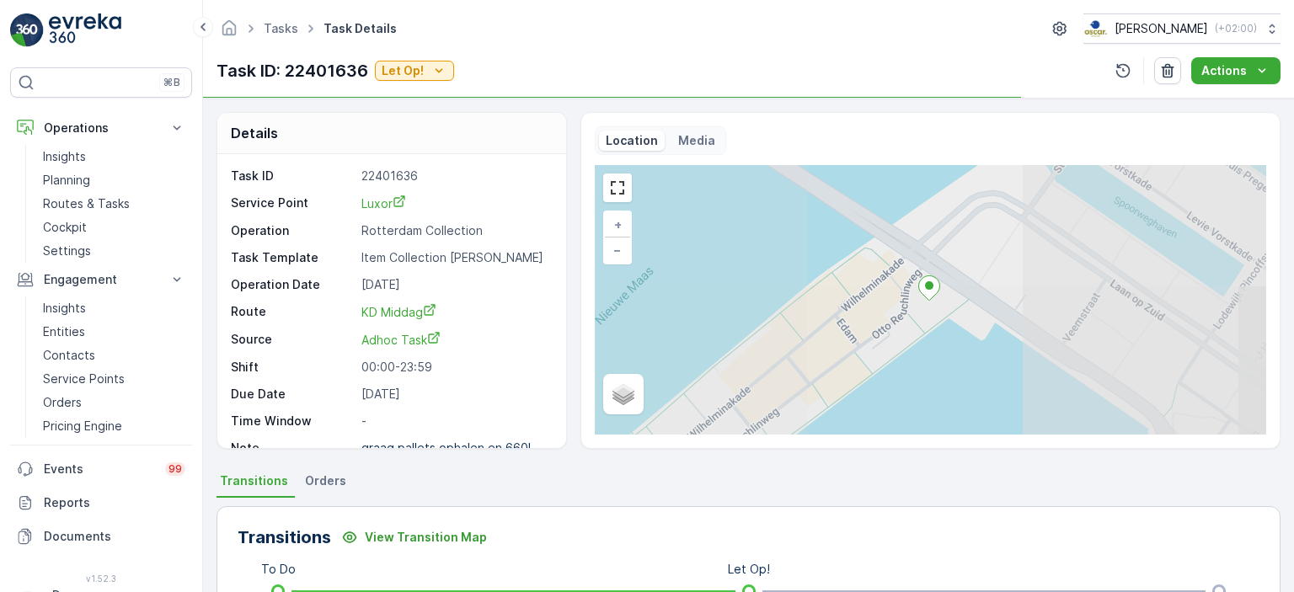
scroll to position [20, 0]
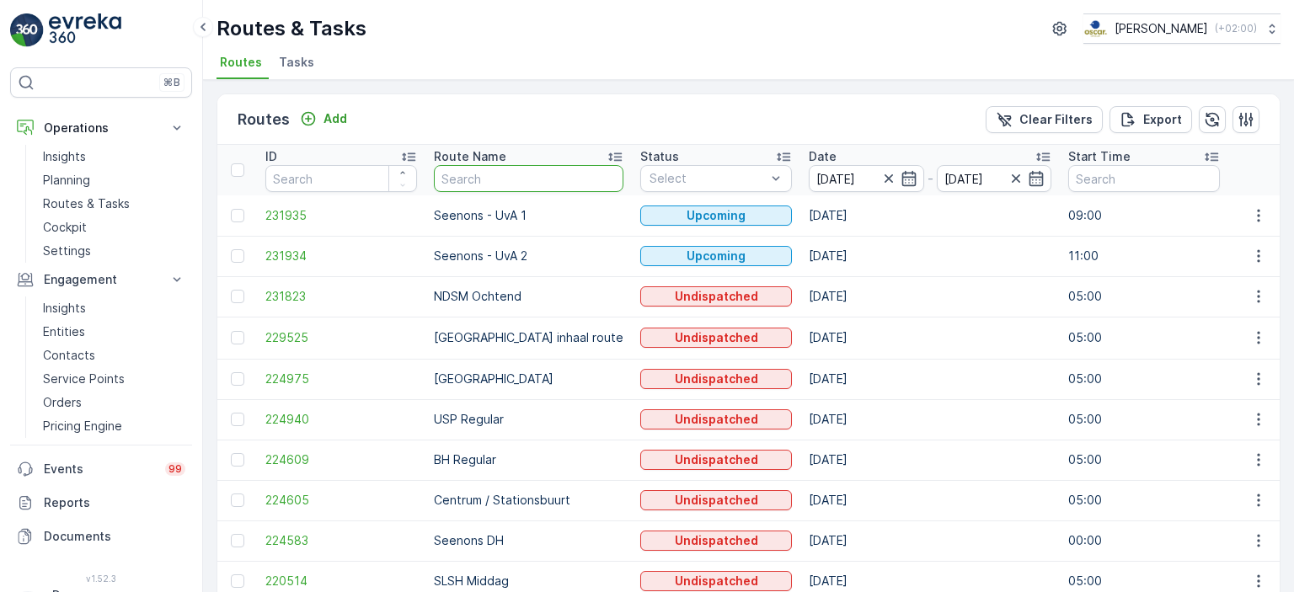
click at [522, 186] on input "text" at bounding box center [529, 178] width 190 height 27
type input "PS"
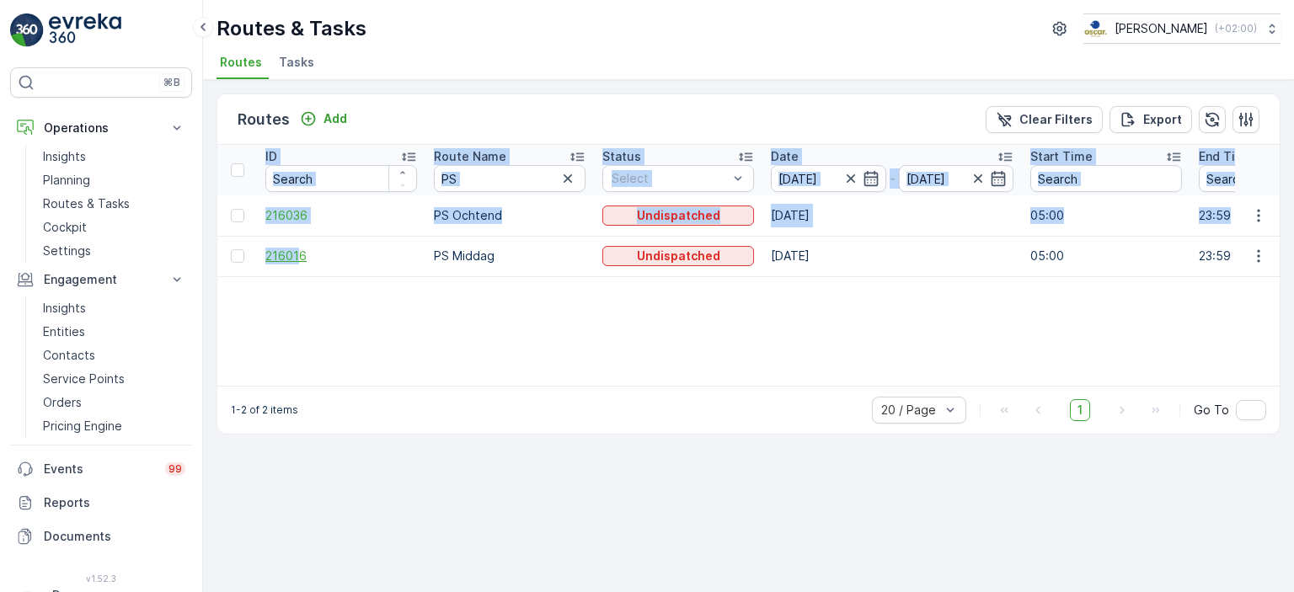
drag, startPoint x: 487, startPoint y: 375, endPoint x: 296, endPoint y: 259, distance: 223.9
click at [296, 259] on div "ID Route Name PS Status Select Date [DATE] - [DATE] Start Time End Time Operati…" at bounding box center [748, 265] width 1063 height 241
click at [296, 259] on span "216016" at bounding box center [341, 256] width 152 height 17
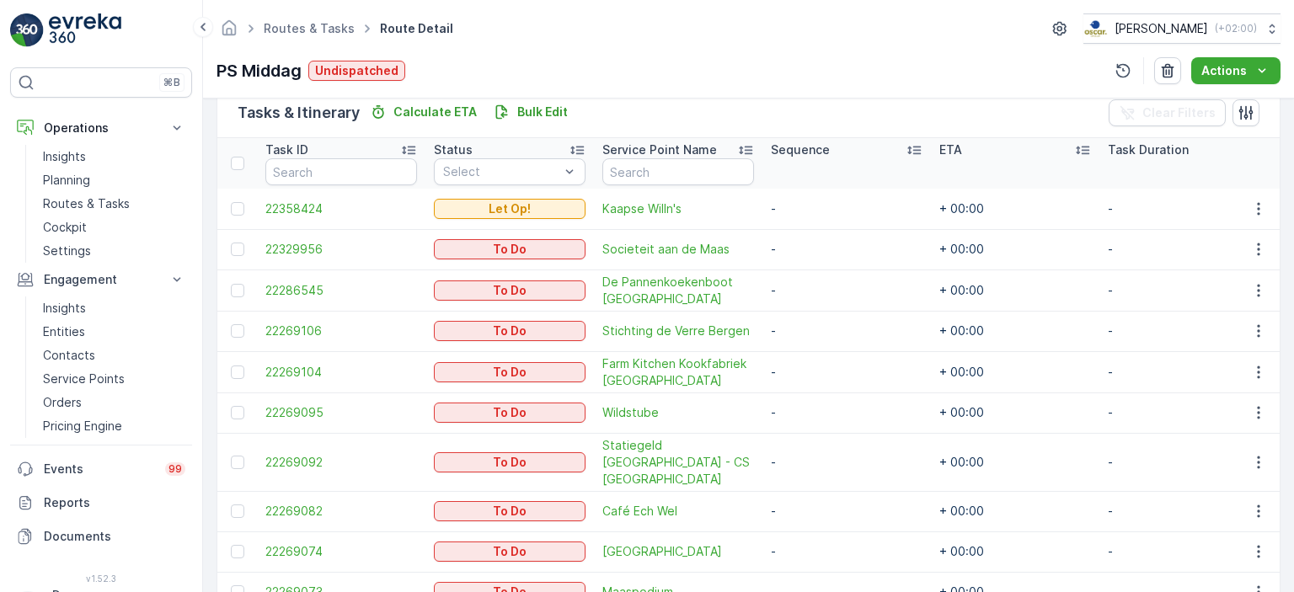
scroll to position [421, 0]
click at [310, 213] on span "22358424" at bounding box center [341, 208] width 152 height 17
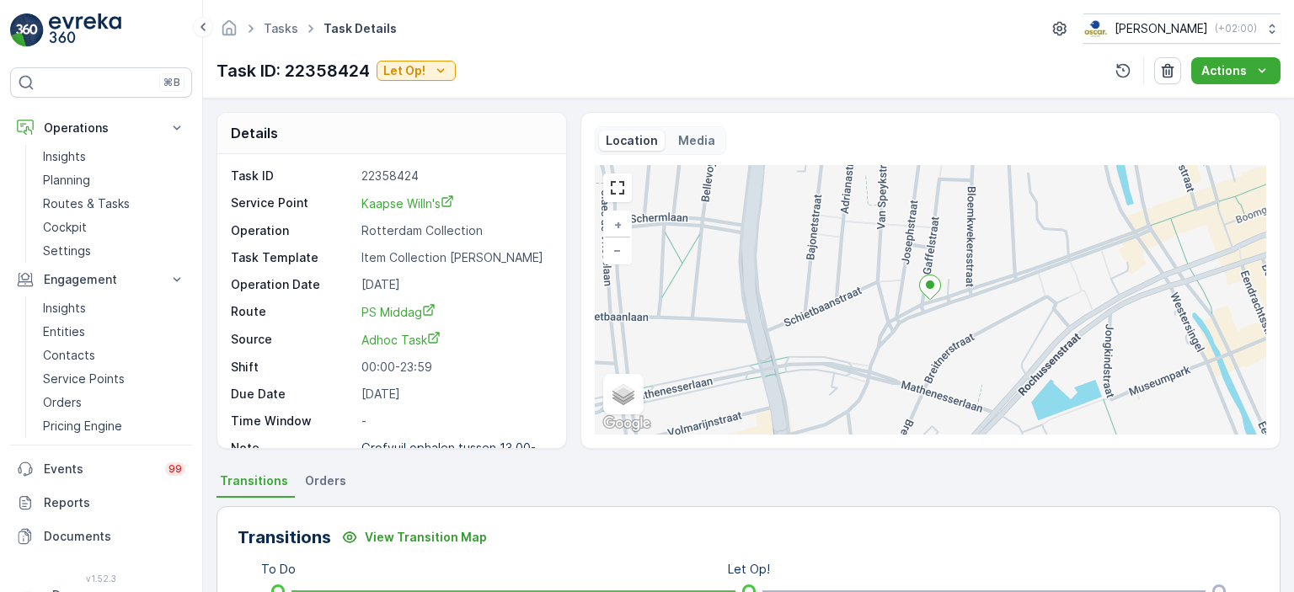
scroll to position [20, 0]
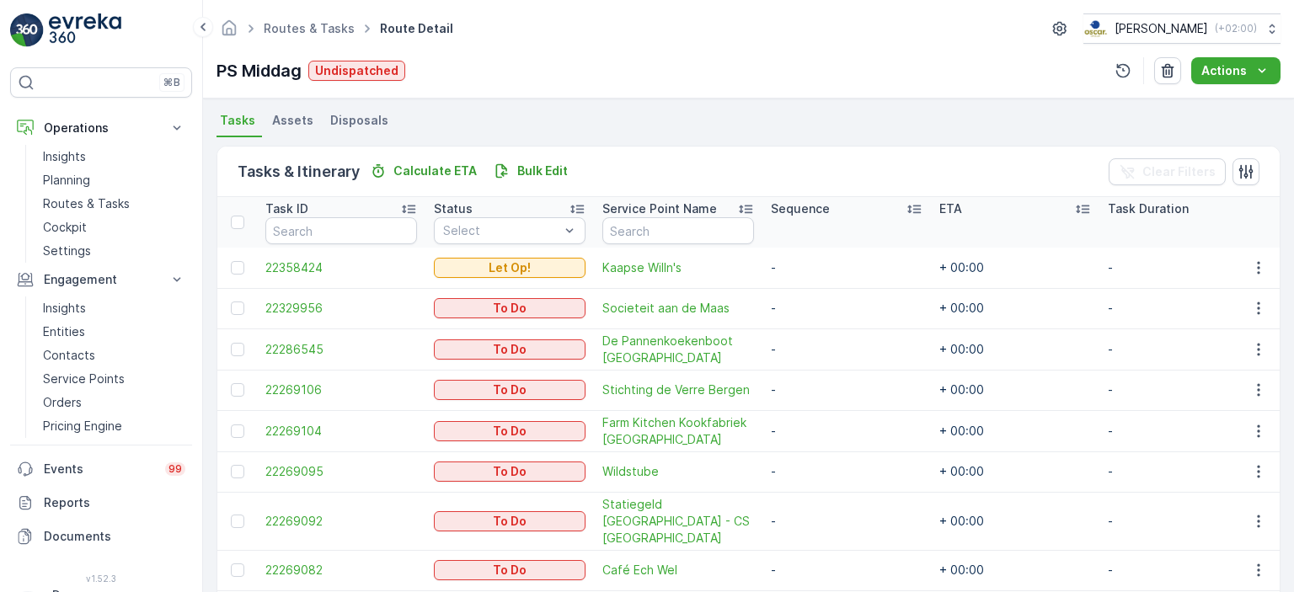
scroll to position [500, 0]
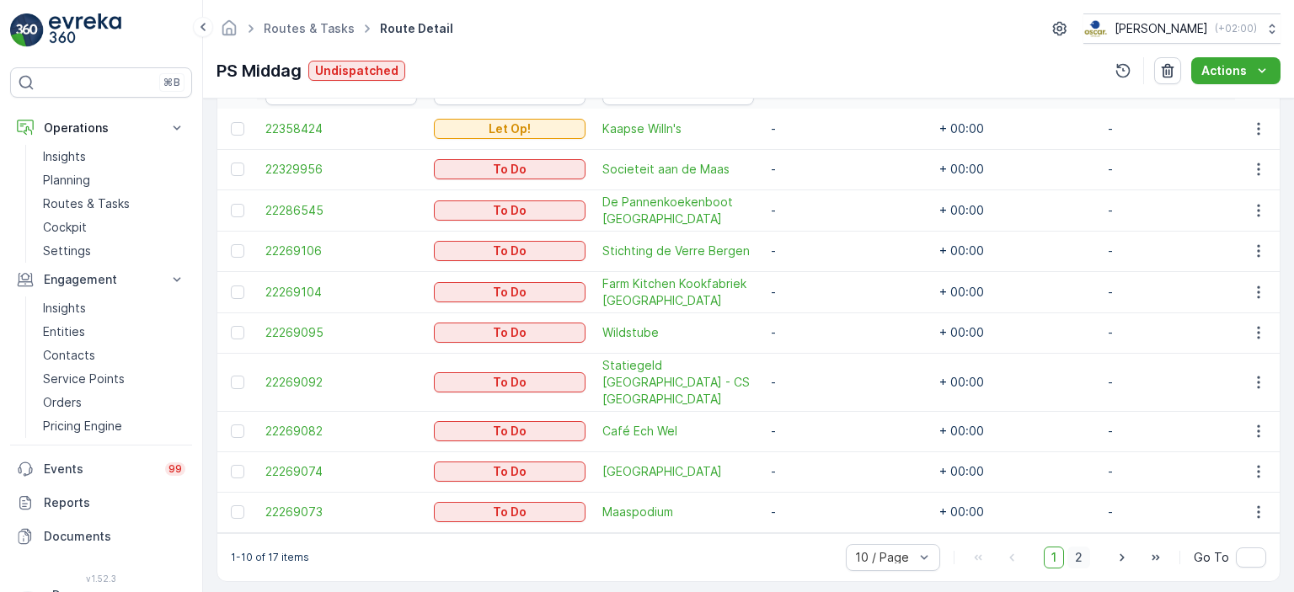
click at [1086, 547] on span "2" at bounding box center [1079, 558] width 23 height 22
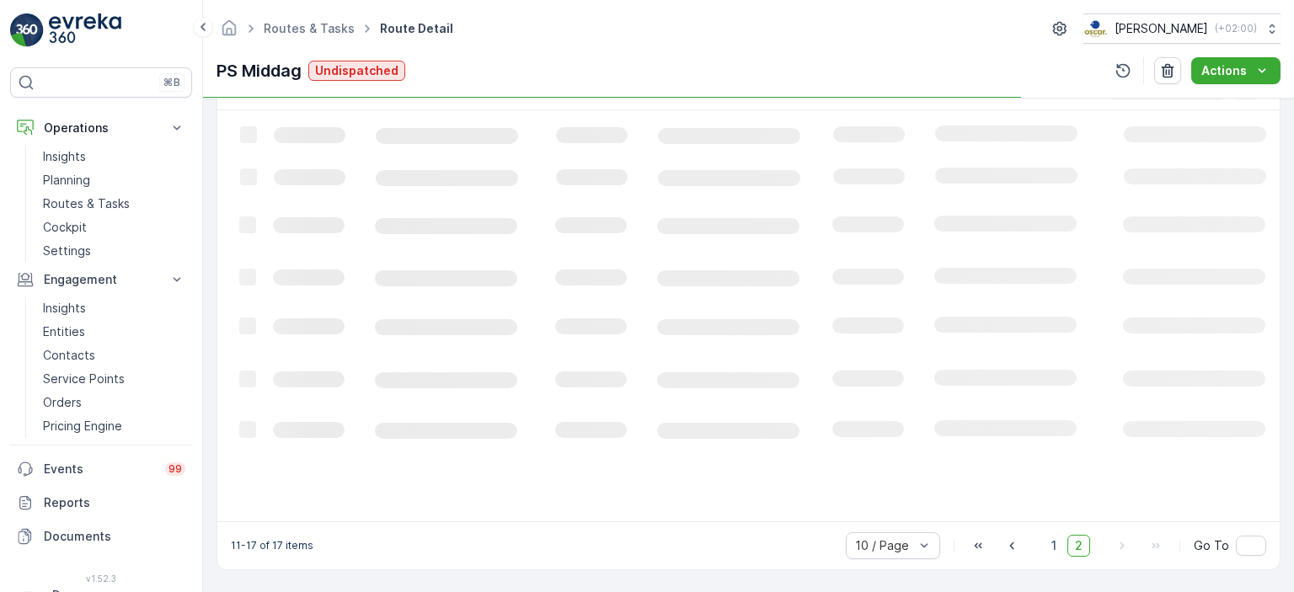
scroll to position [446, 0]
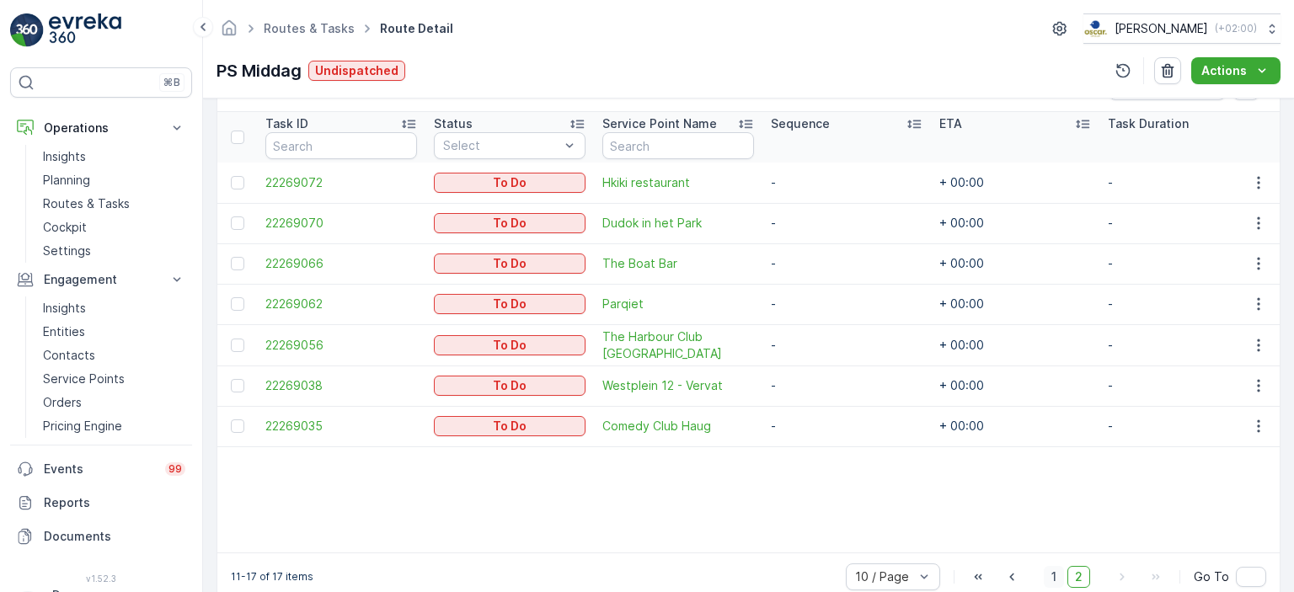
click at [1059, 588] on span "1" at bounding box center [1054, 577] width 20 height 22
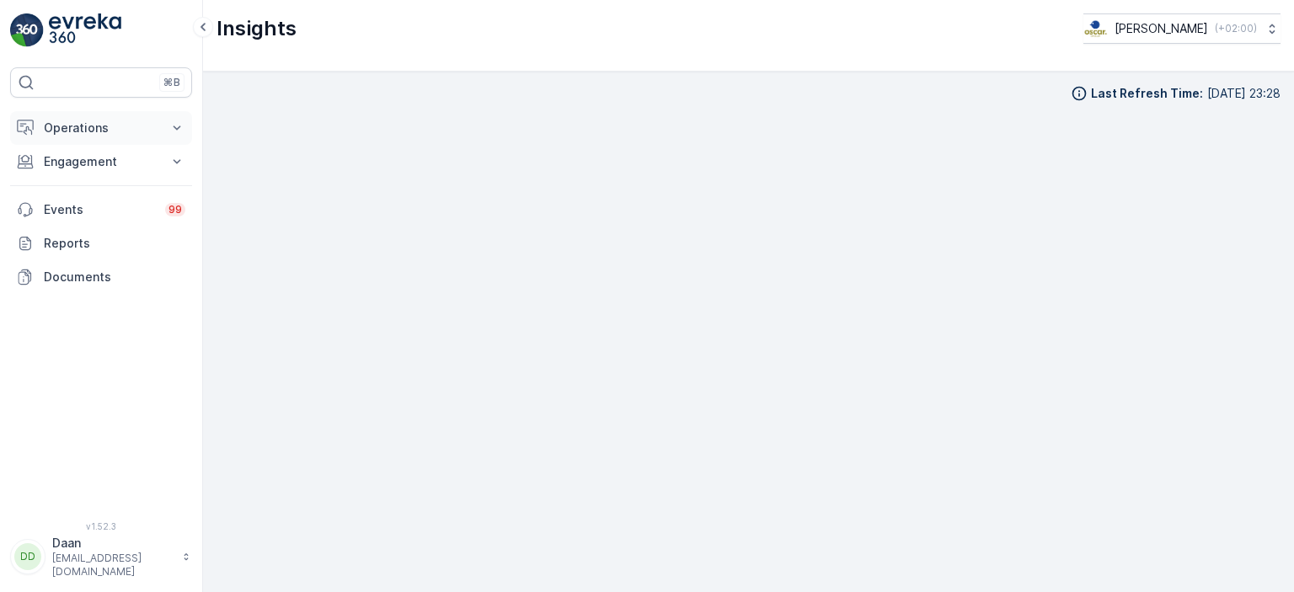
click at [99, 131] on p "Operations" at bounding box center [101, 128] width 115 height 17
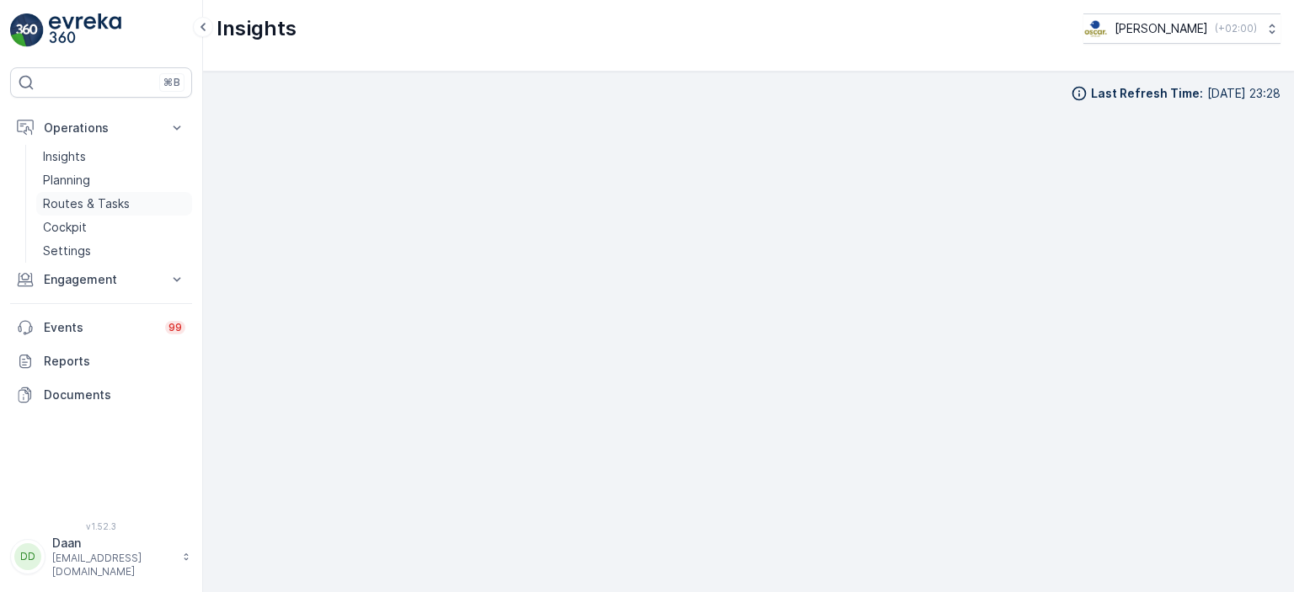
click at [88, 199] on p "Routes & Tasks" at bounding box center [86, 204] width 87 height 17
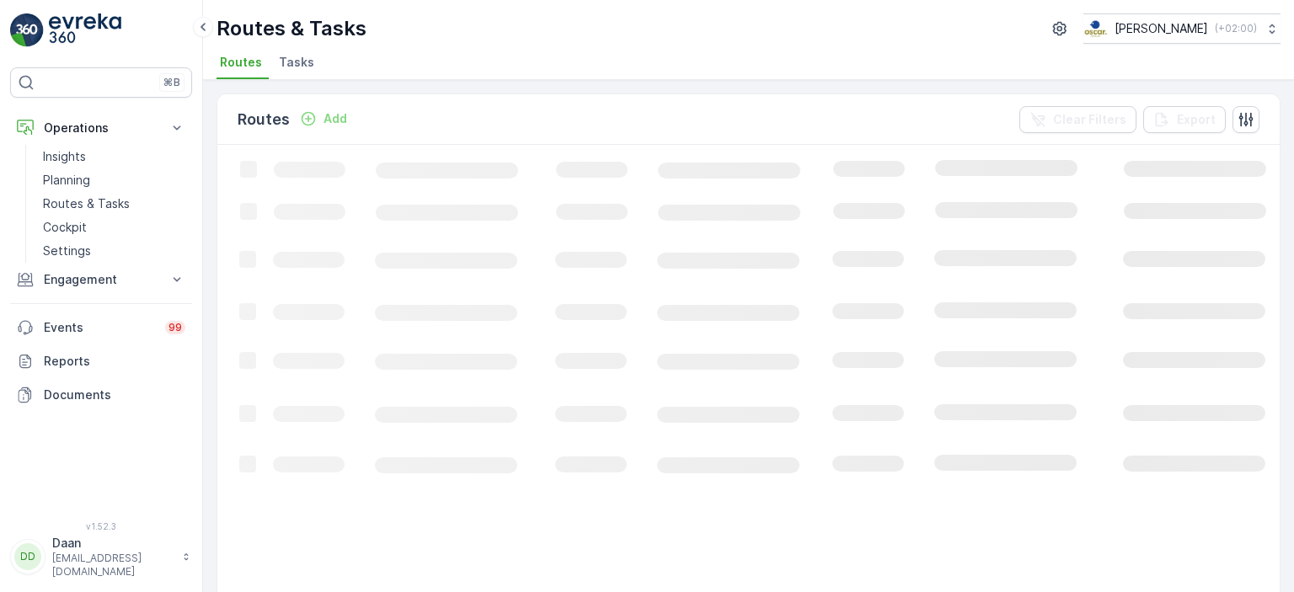
click at [319, 70] on ul "Routes Tasks" at bounding box center [742, 65] width 1051 height 29
click at [300, 64] on span "Tasks" at bounding box center [296, 62] width 35 height 17
click at [298, 120] on icon "Add" at bounding box center [299, 119] width 14 height 14
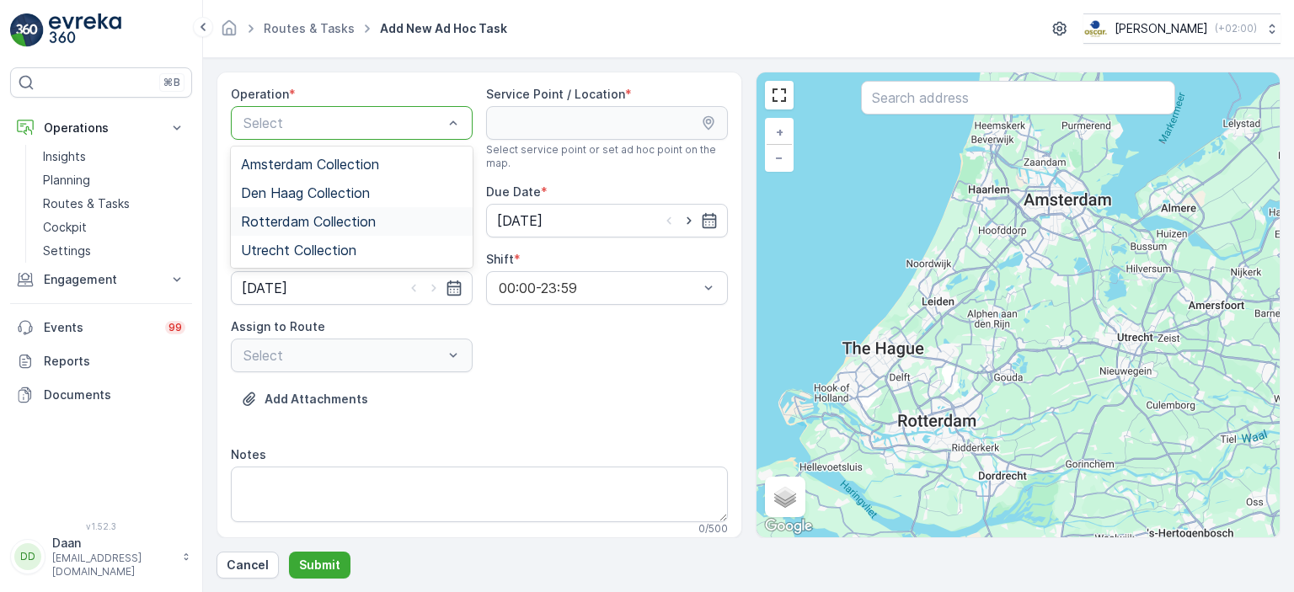
click at [313, 219] on span "Rotterdam Collection" at bounding box center [308, 221] width 135 height 15
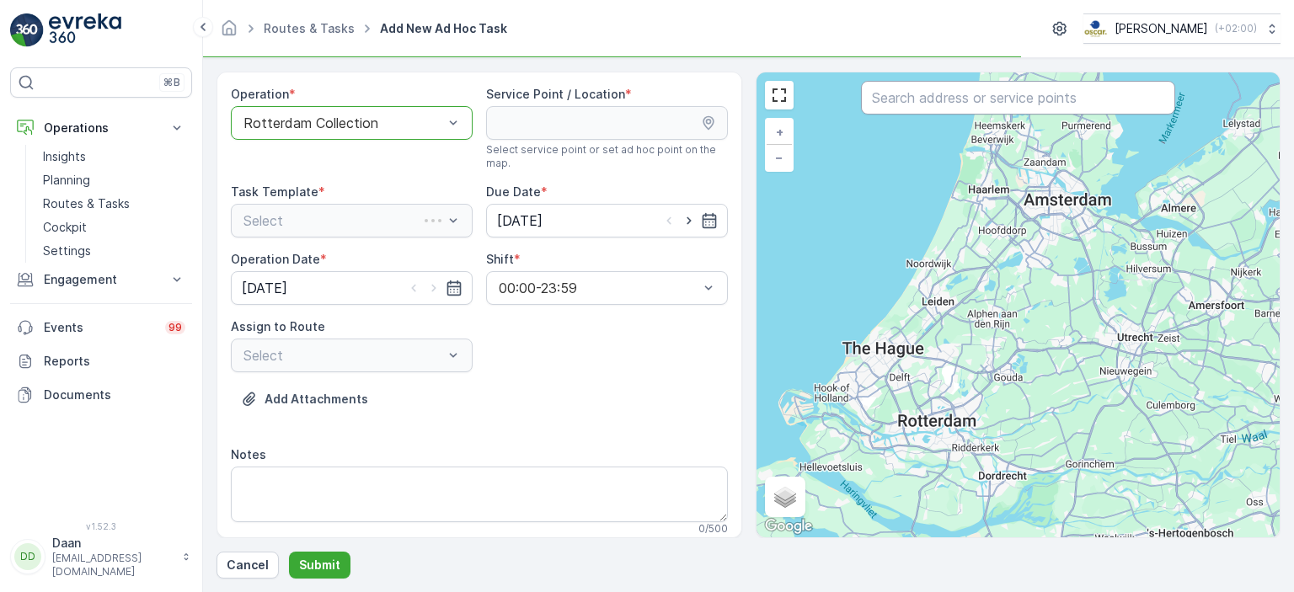
click at [927, 99] on input "text" at bounding box center [1018, 98] width 314 height 34
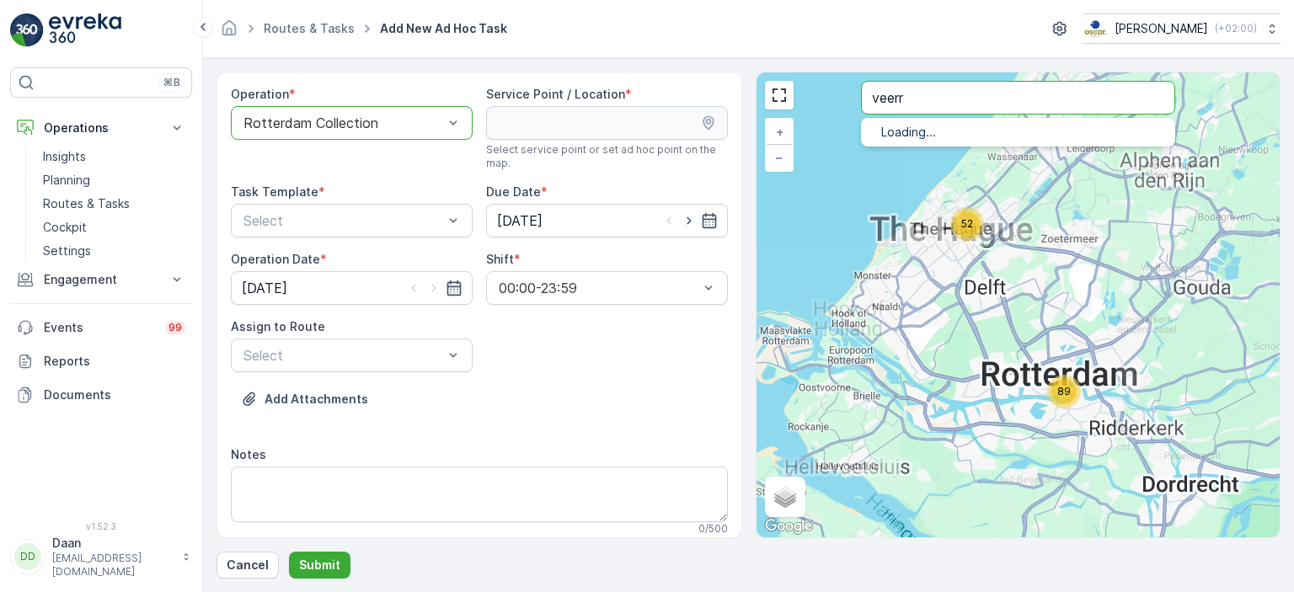
click at [933, 106] on input "veerr" at bounding box center [1018, 98] width 314 height 34
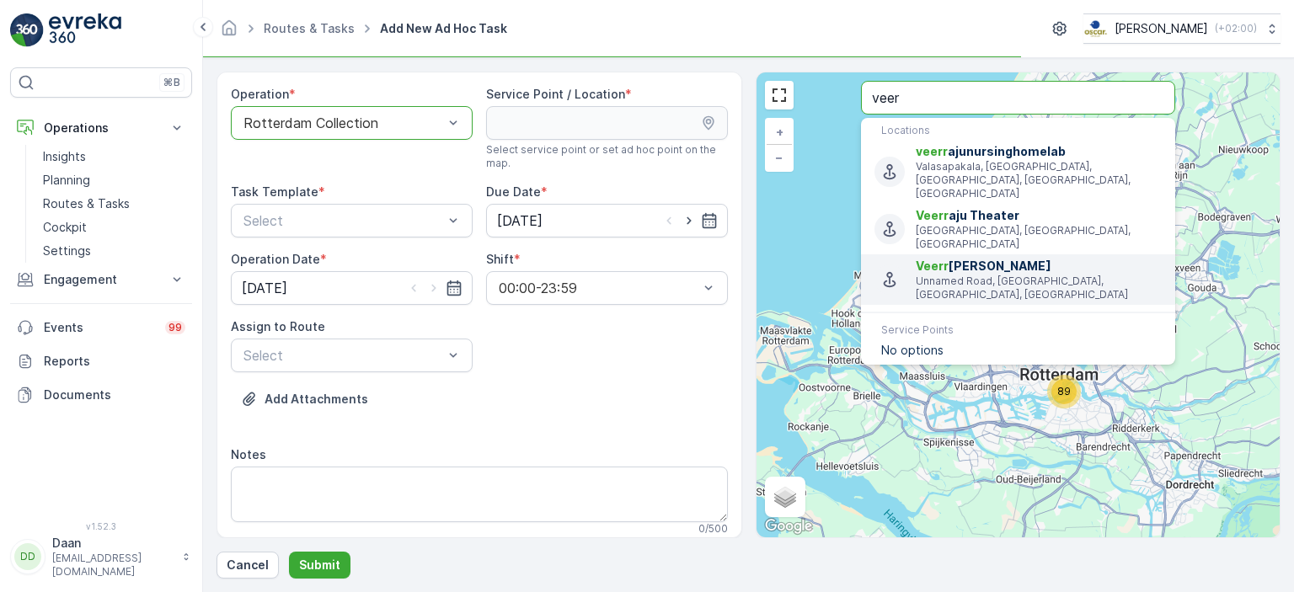
type input "veer"
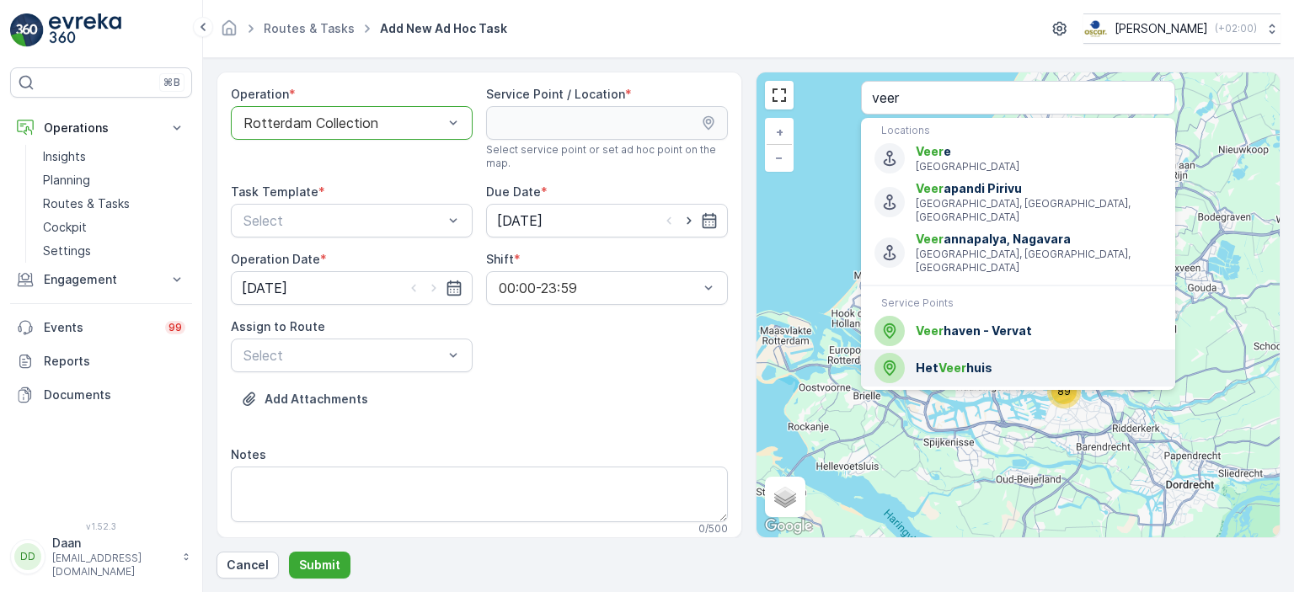
click at [934, 360] on span "Het Veer huis" at bounding box center [1039, 368] width 246 height 17
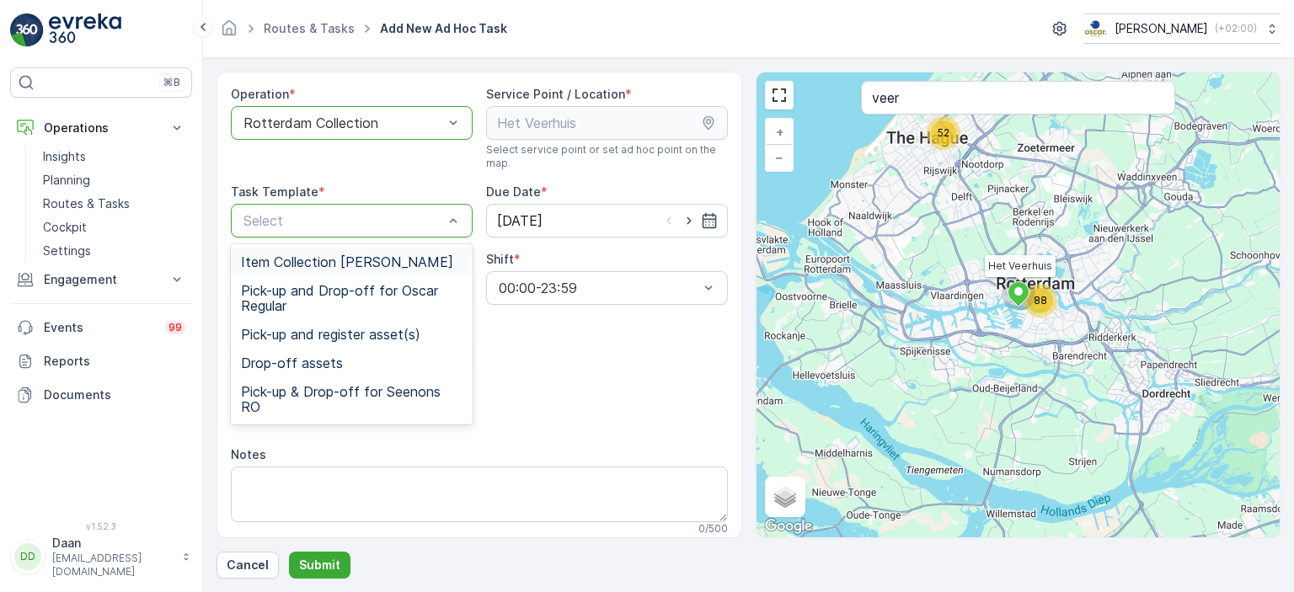
click at [337, 266] on span "Item Collection [PERSON_NAME]" at bounding box center [347, 262] width 212 height 15
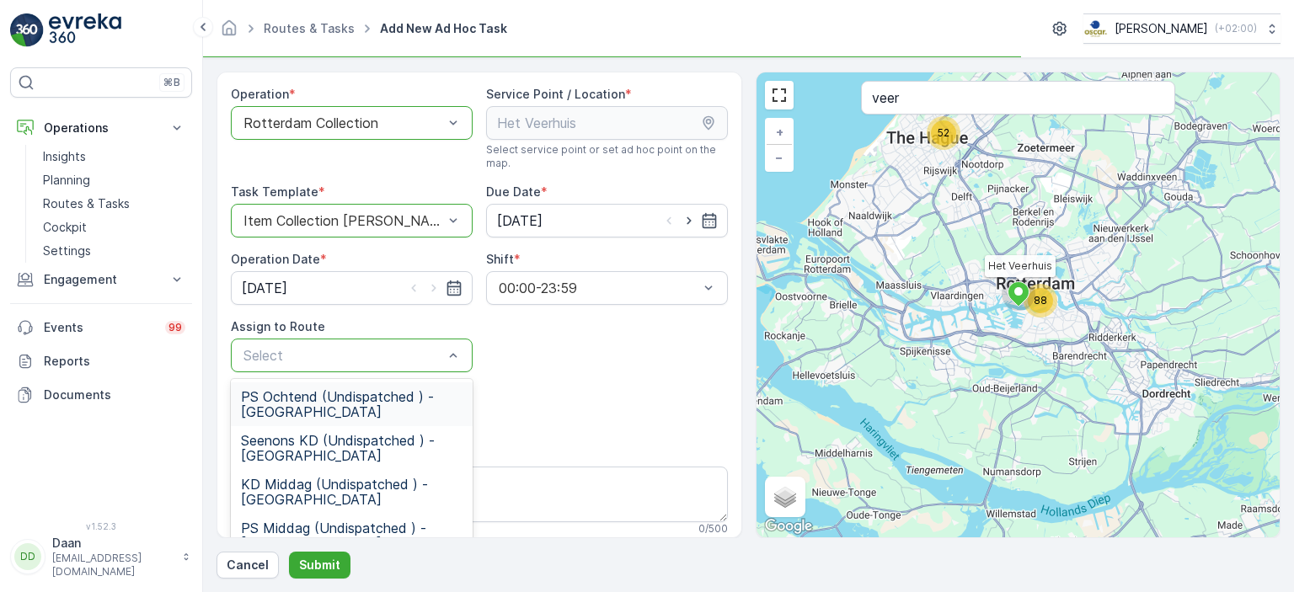
click at [364, 405] on span "PS Ochtend (Undispatched ) - Rotterdam" at bounding box center [352, 404] width 222 height 30
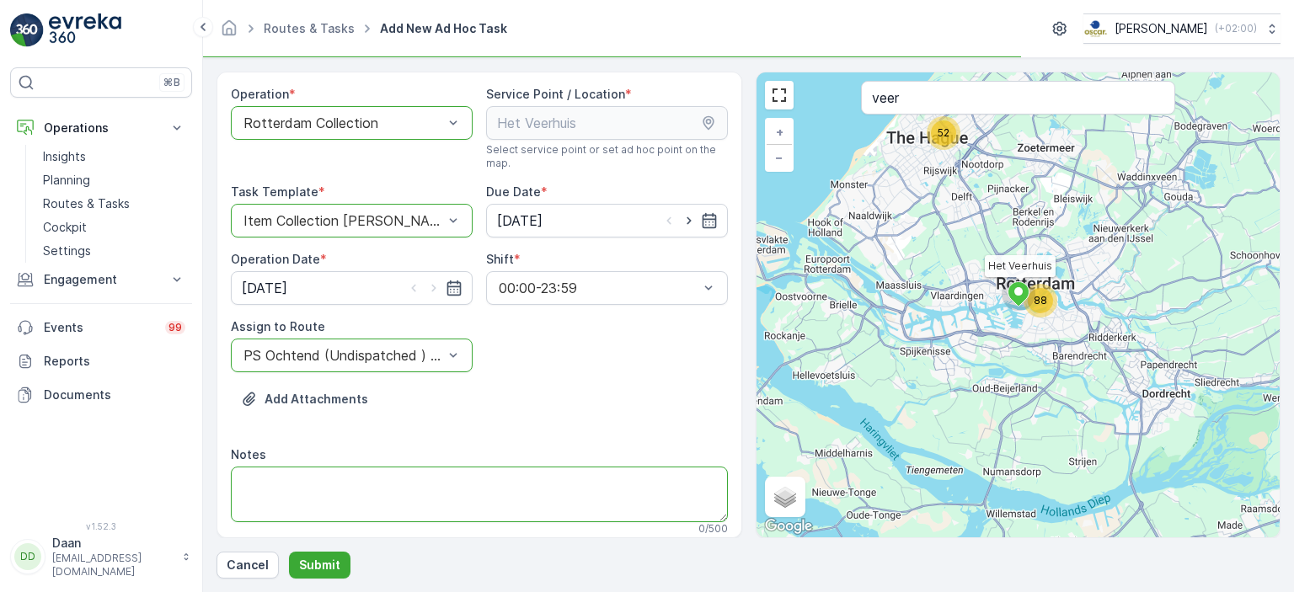
click at [389, 491] on textarea "Notes" at bounding box center [479, 495] width 497 height 56
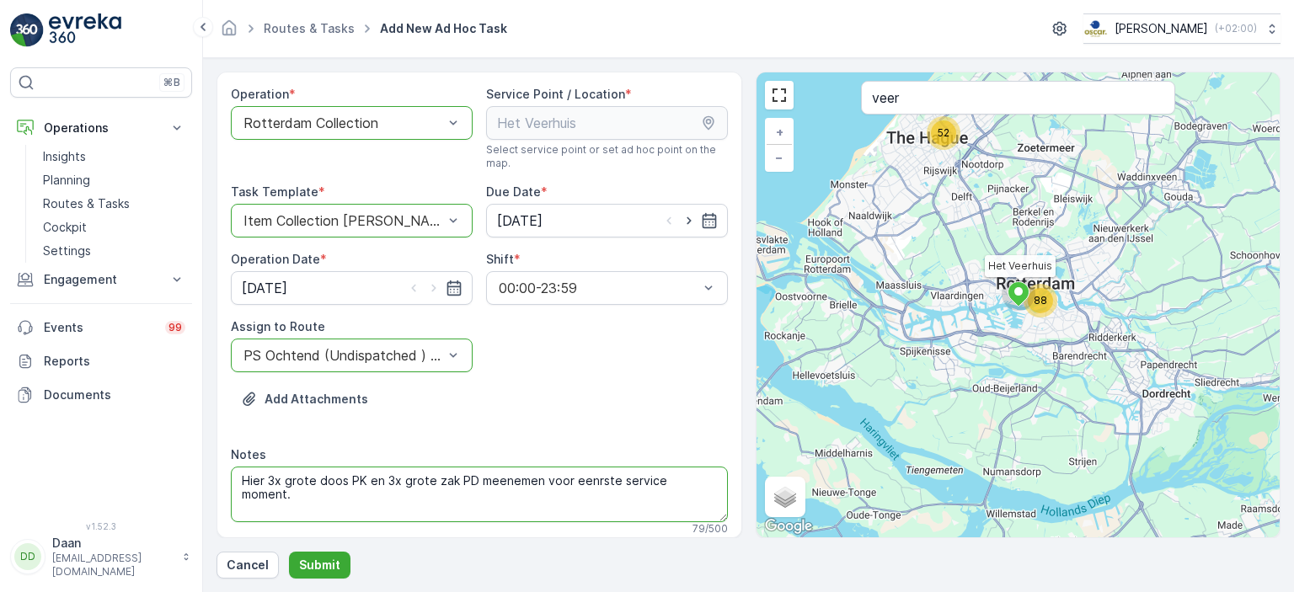
click at [587, 485] on textarea "Hier 3x grote doos PK en 3x grote zak PD meenemen voor eenrste service moment." at bounding box center [479, 495] width 497 height 56
type textarea "Hier 3x grote doos PK en 3x grote zak PD meenemen voor eerste service moment."
click at [307, 558] on p "Submit" at bounding box center [319, 565] width 41 height 17
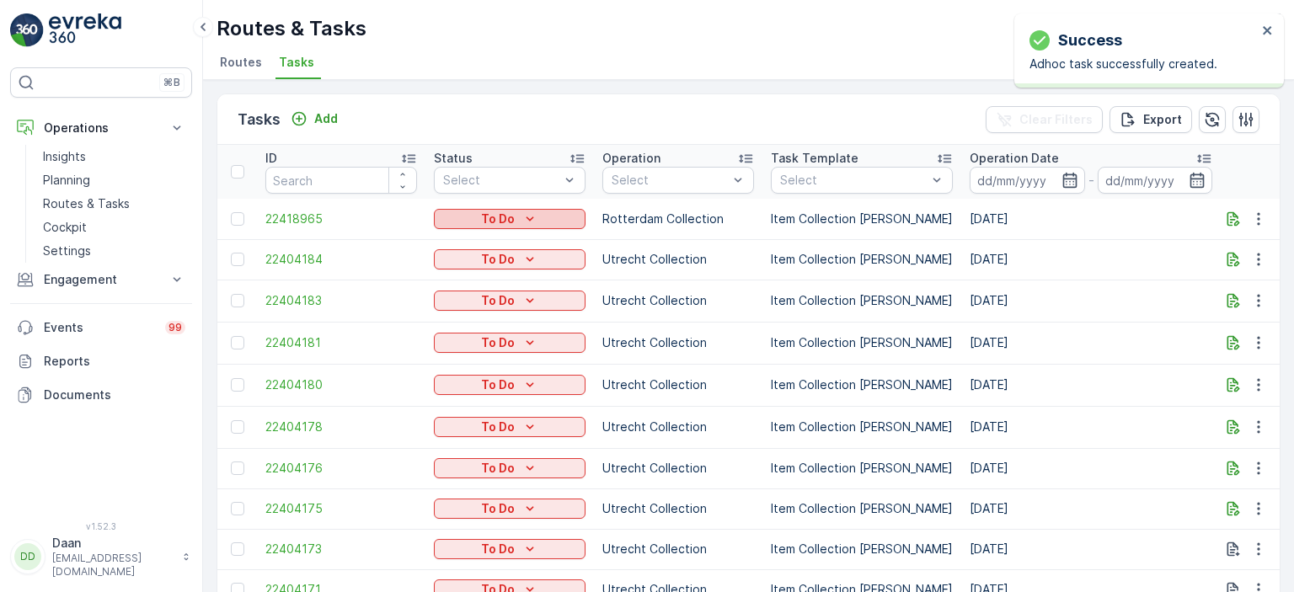
drag, startPoint x: 614, startPoint y: 173, endPoint x: 513, endPoint y: 222, distance: 111.6
click at [513, 222] on p "To Do" at bounding box center [498, 219] width 34 height 17
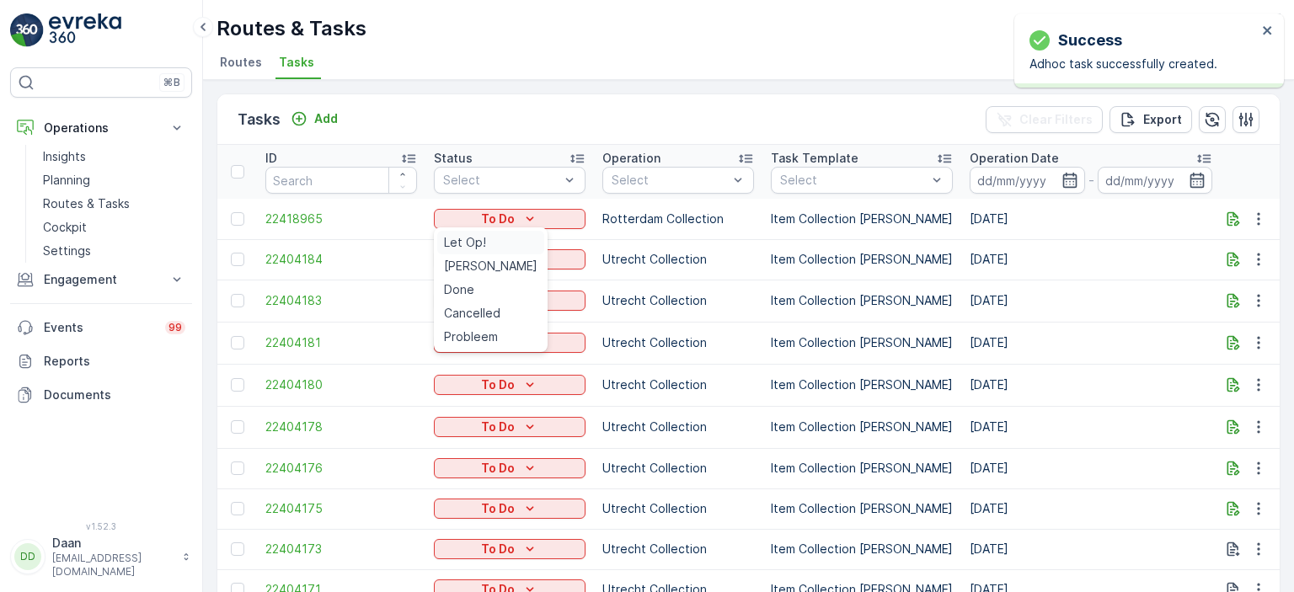
click at [478, 245] on span "Let Op!" at bounding box center [465, 242] width 42 height 17
